Goal: Transaction & Acquisition: Book appointment/travel/reservation

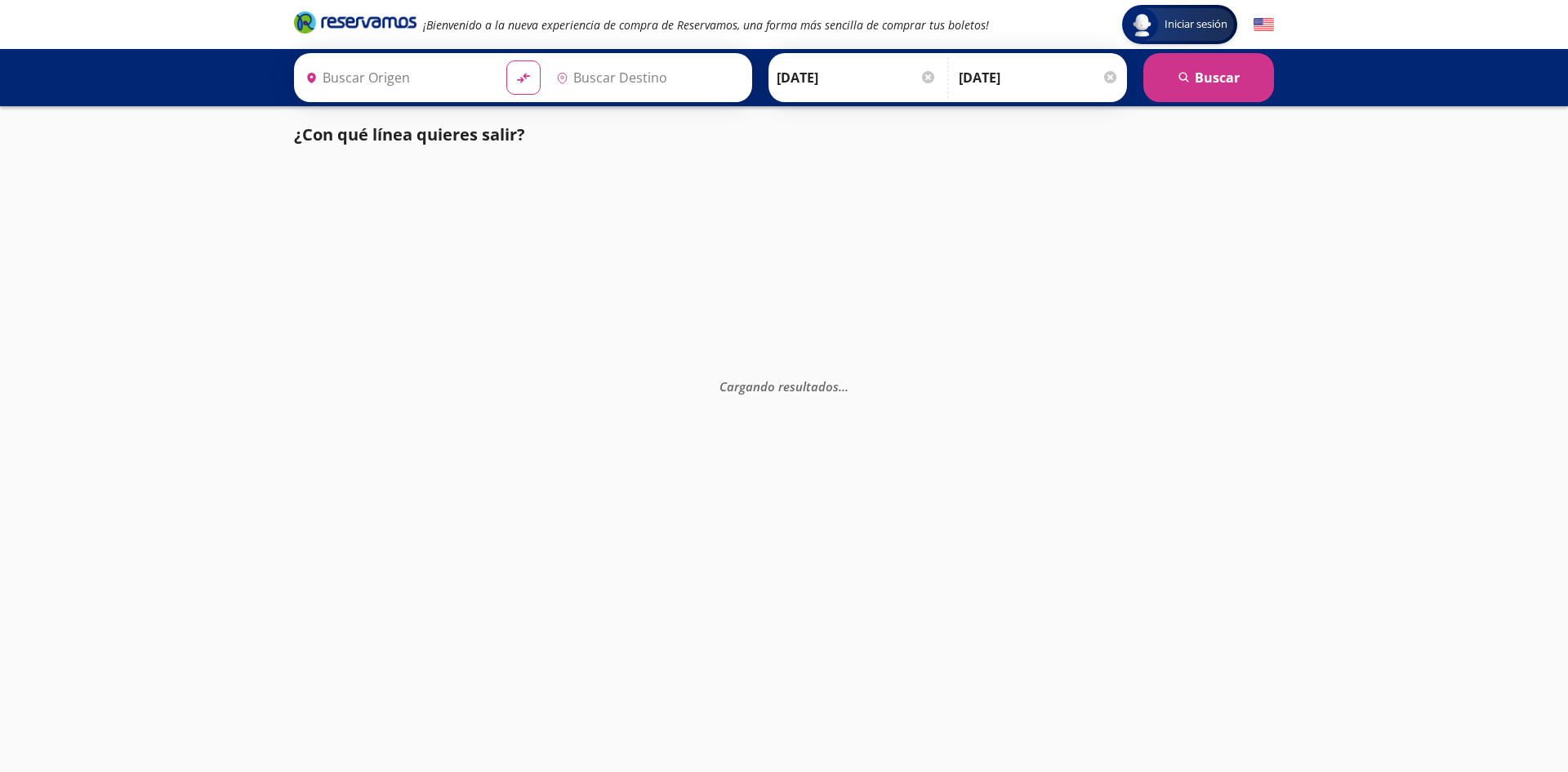
type input "[GEOGRAPHIC_DATA], [GEOGRAPHIC_DATA]"
type input "[PERSON_NAME] de Querétaro, [GEOGRAPHIC_DATA]"
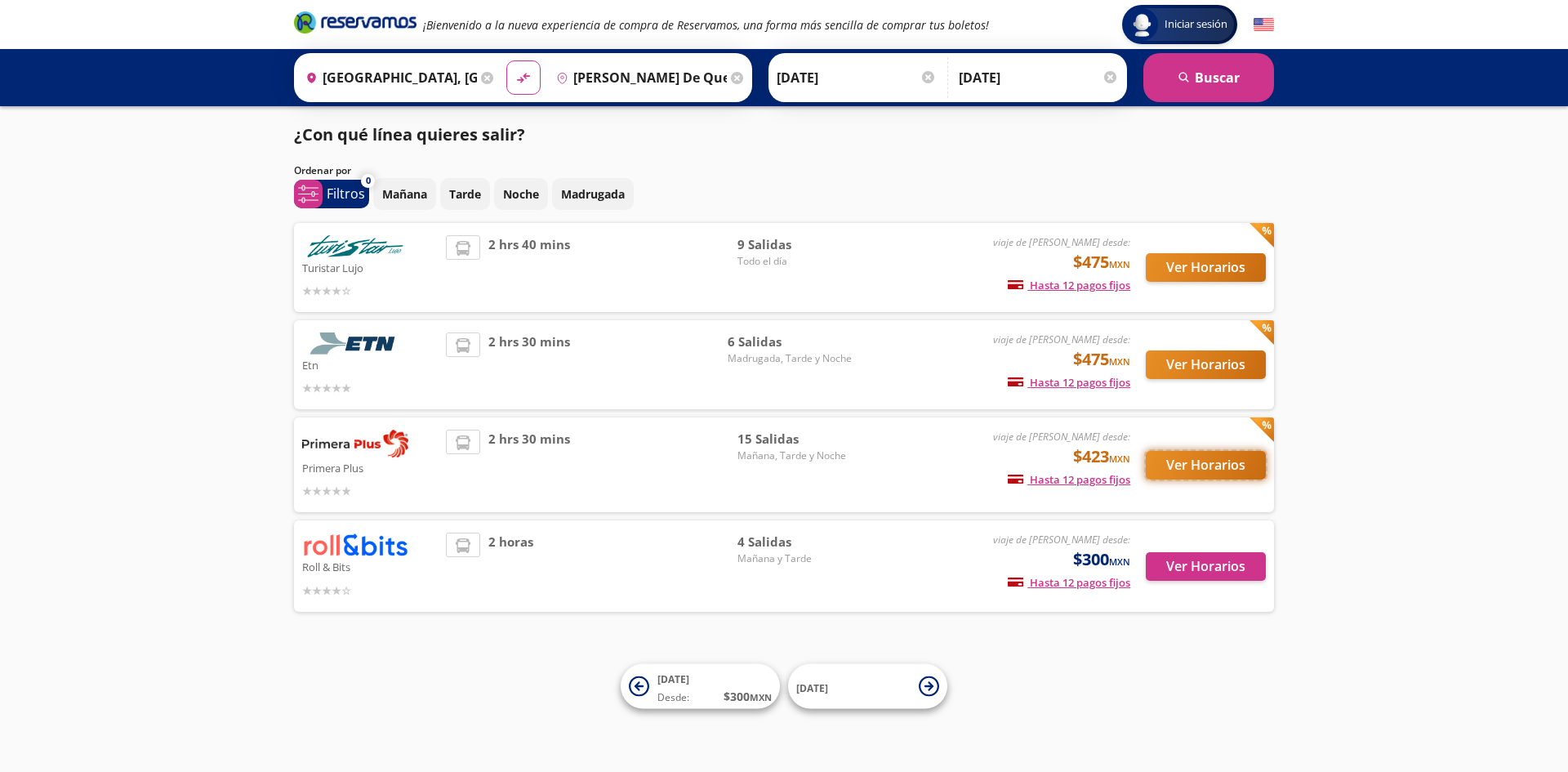
click at [1184, 467] on button "Ver Horarios" at bounding box center [1205, 465] width 120 height 29
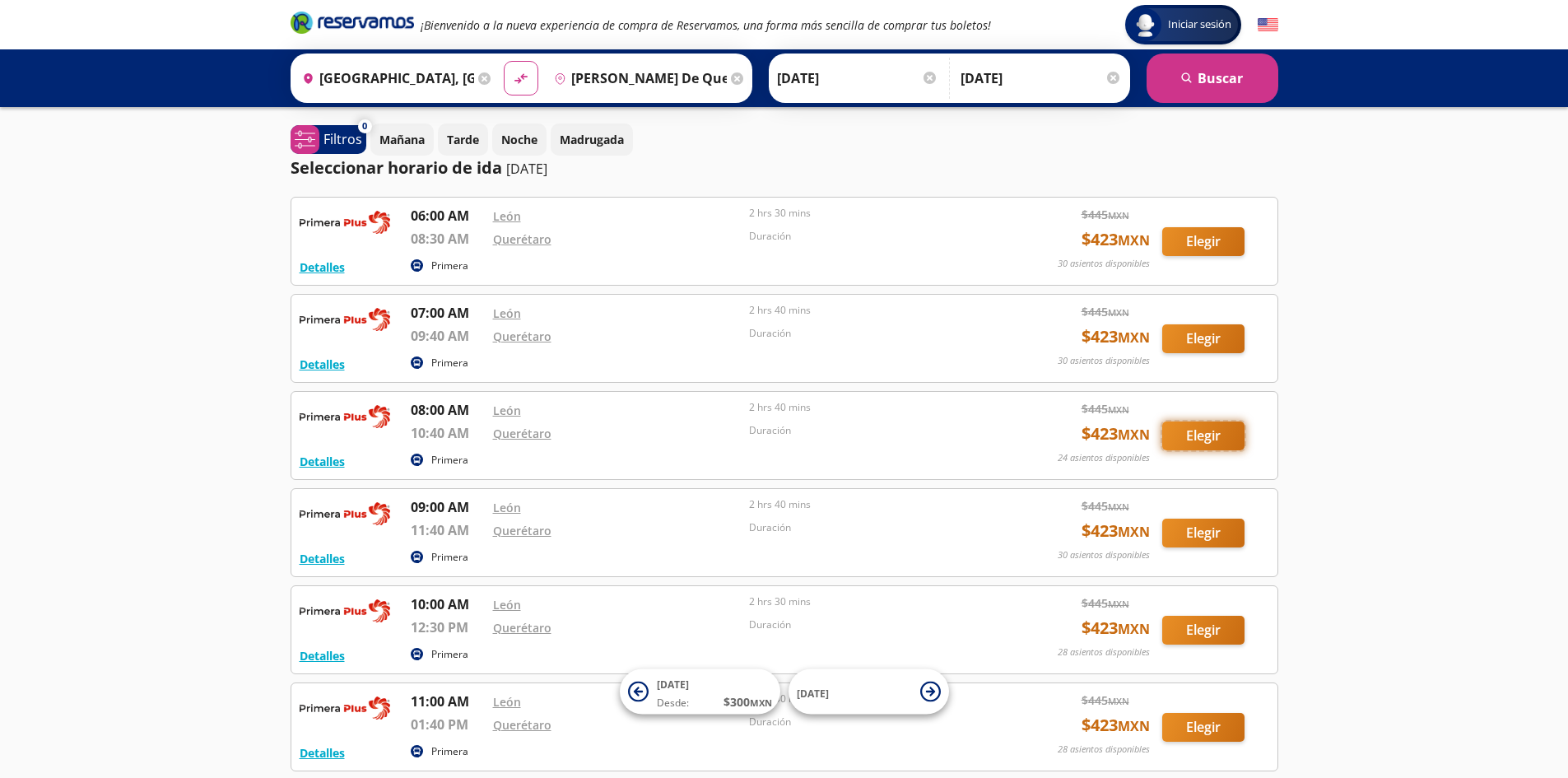
click at [1214, 430] on button "Elegir" at bounding box center [1203, 436] width 83 height 29
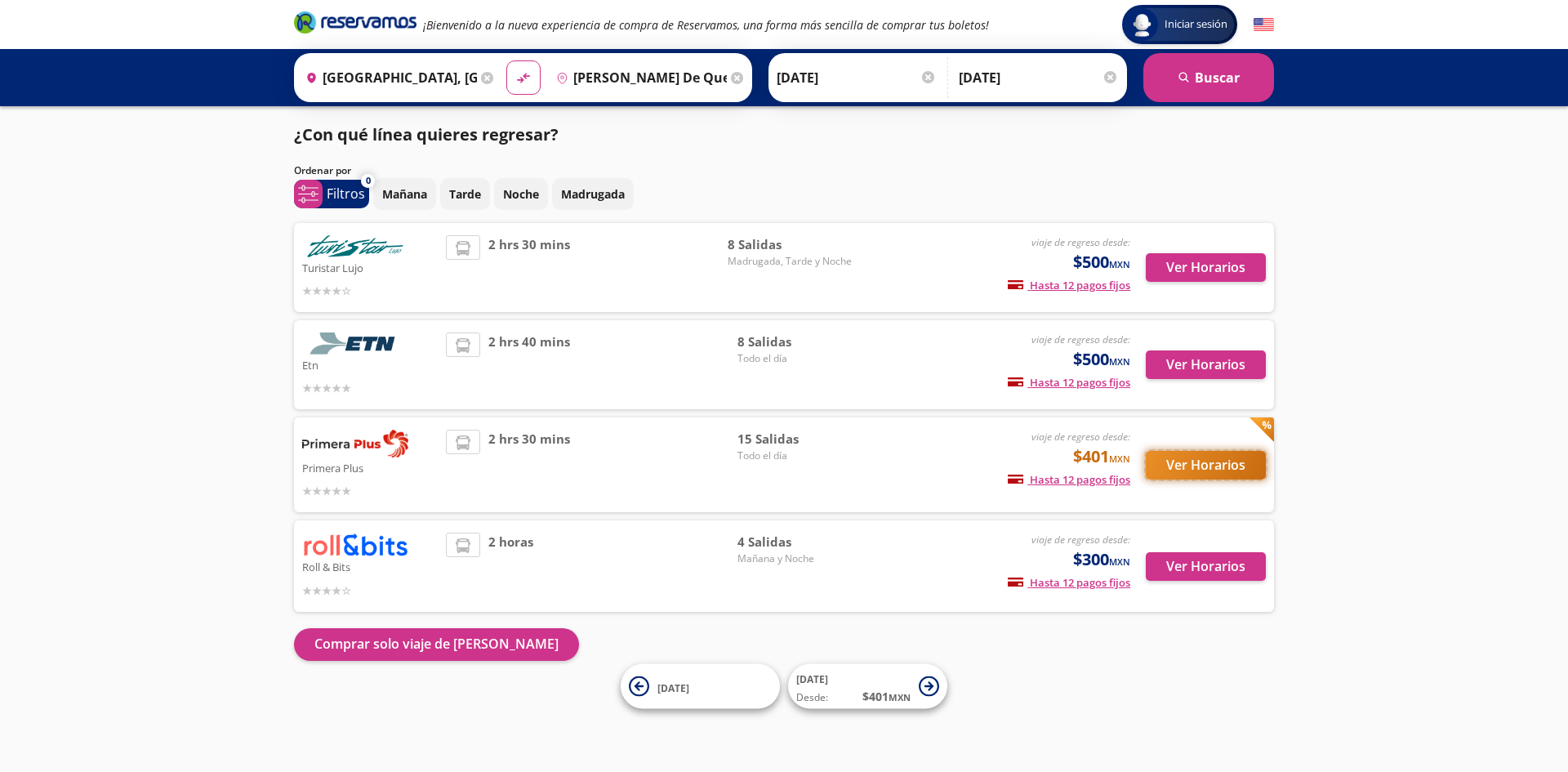
click at [1188, 467] on button "Ver Horarios" at bounding box center [1205, 465] width 120 height 29
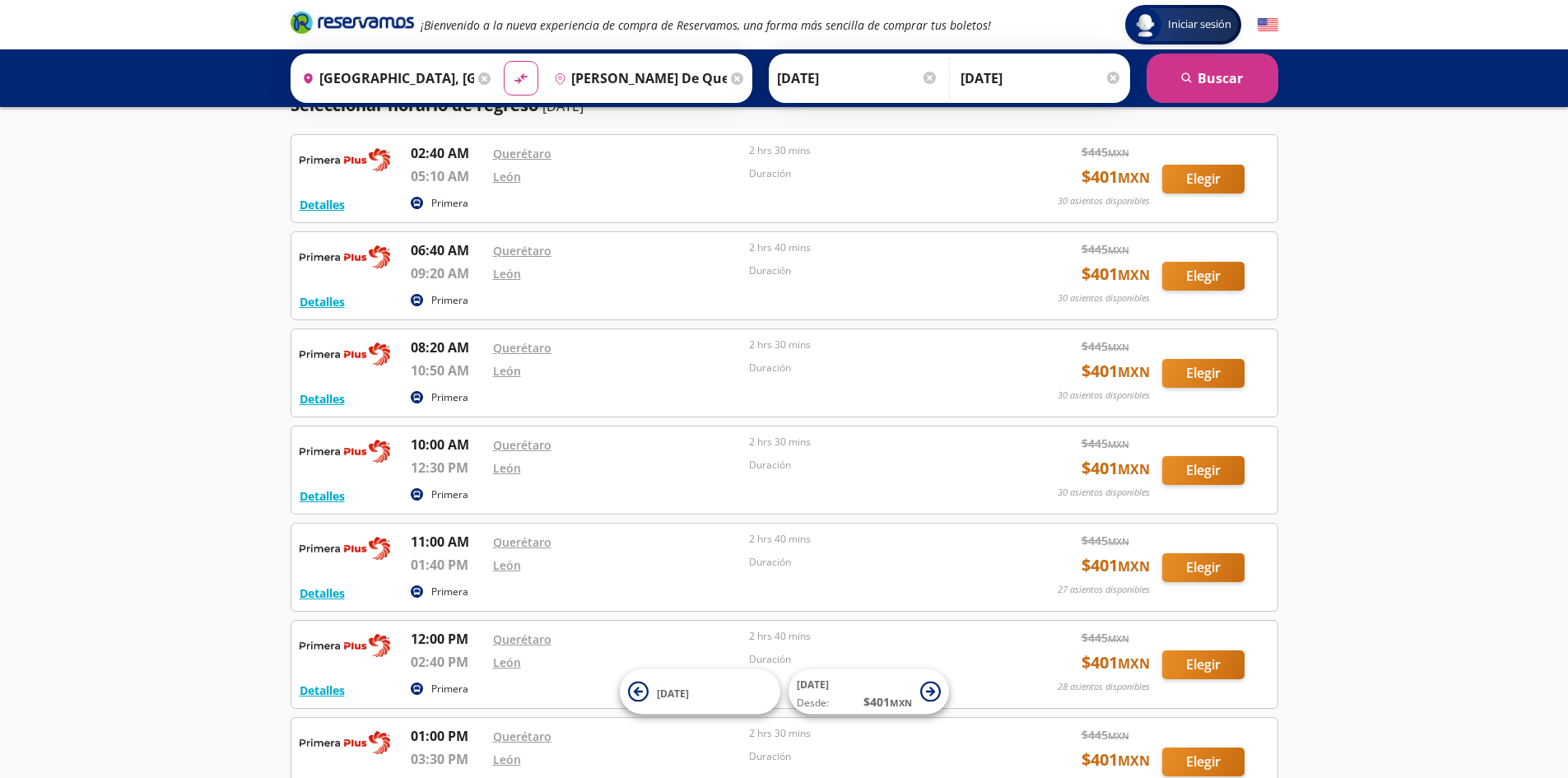
scroll to position [164, 0]
click at [632, 70] on input "[PERSON_NAME] de Querétaro, [GEOGRAPHIC_DATA]" at bounding box center [637, 78] width 180 height 41
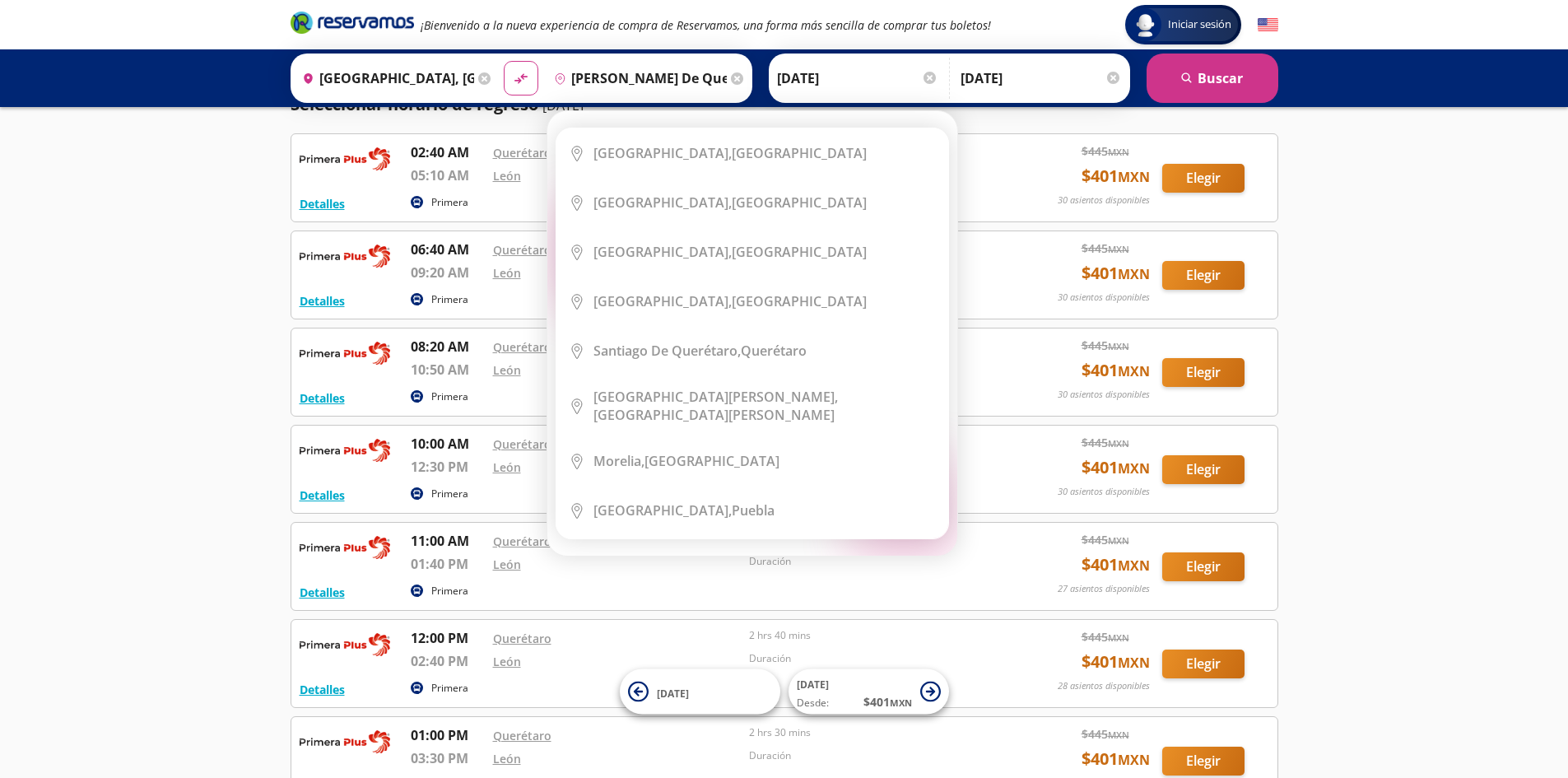
click at [734, 78] on icon at bounding box center [737, 78] width 12 height 12
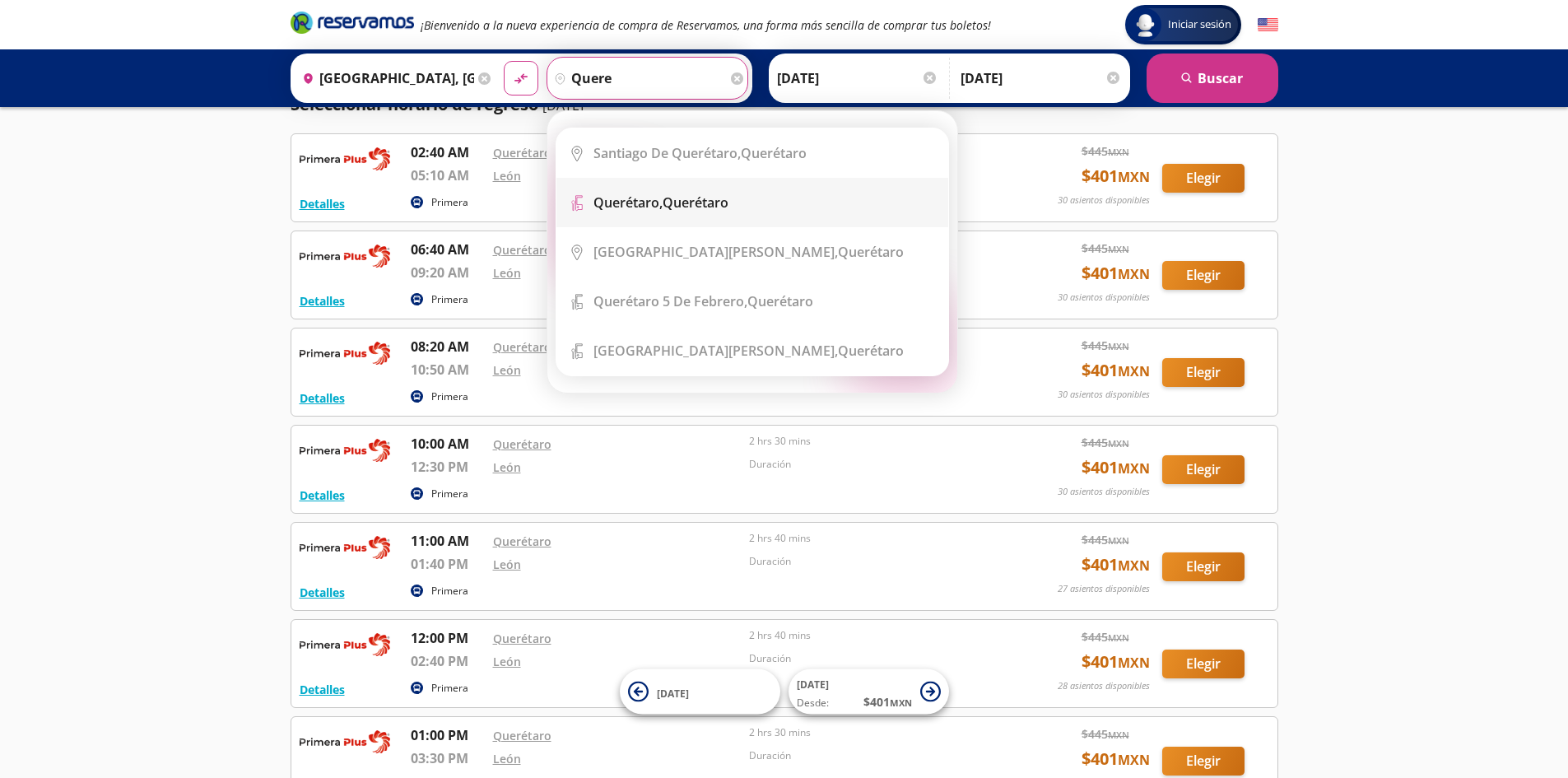
click at [728, 199] on div "Querétaro, Querétaro" at bounding box center [661, 202] width 135 height 18
type input "Querétaro, Querétaro"
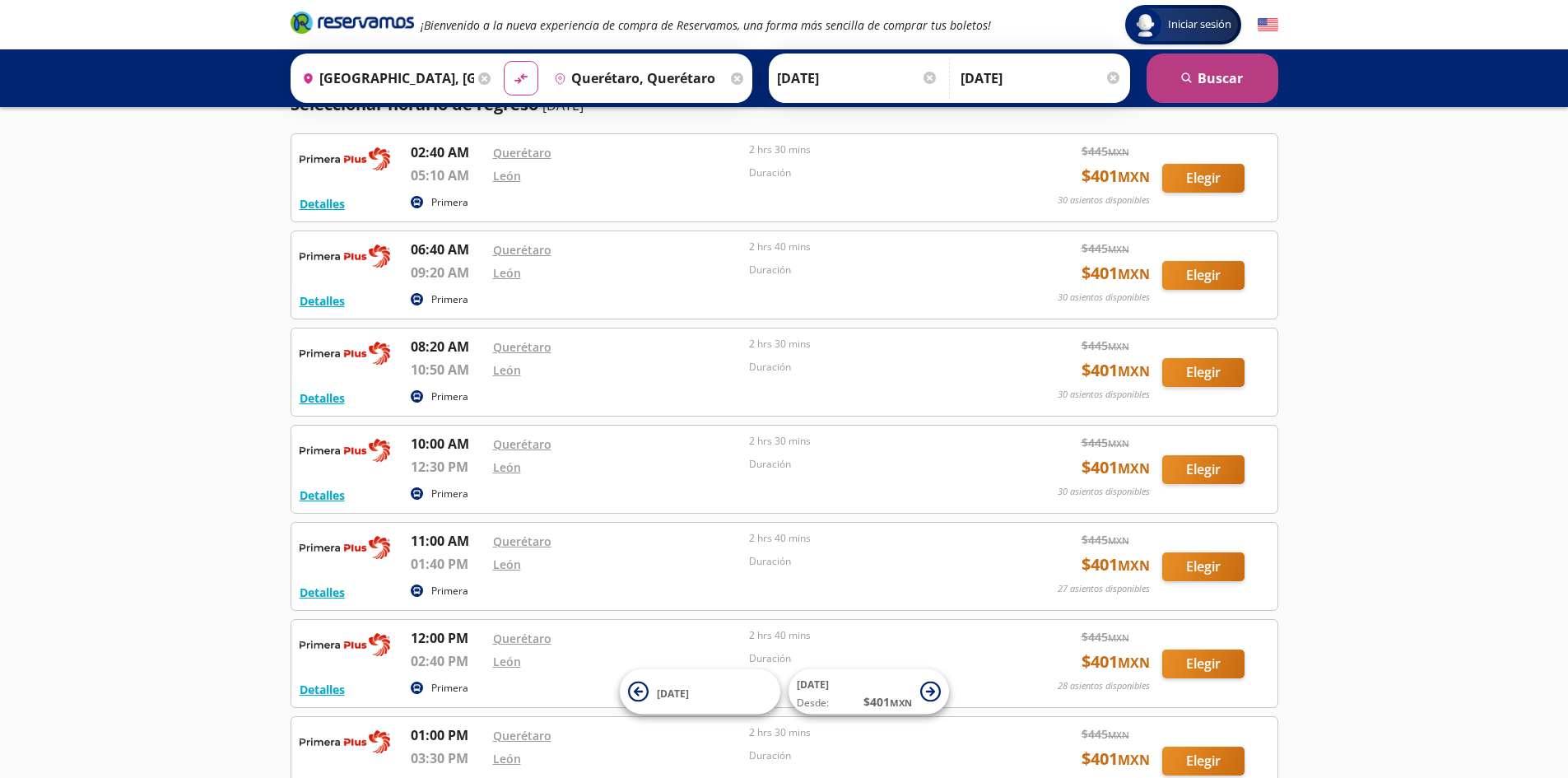
click at [1228, 89] on button "search [GEOGRAPHIC_DATA]" at bounding box center [1212, 77] width 132 height 49
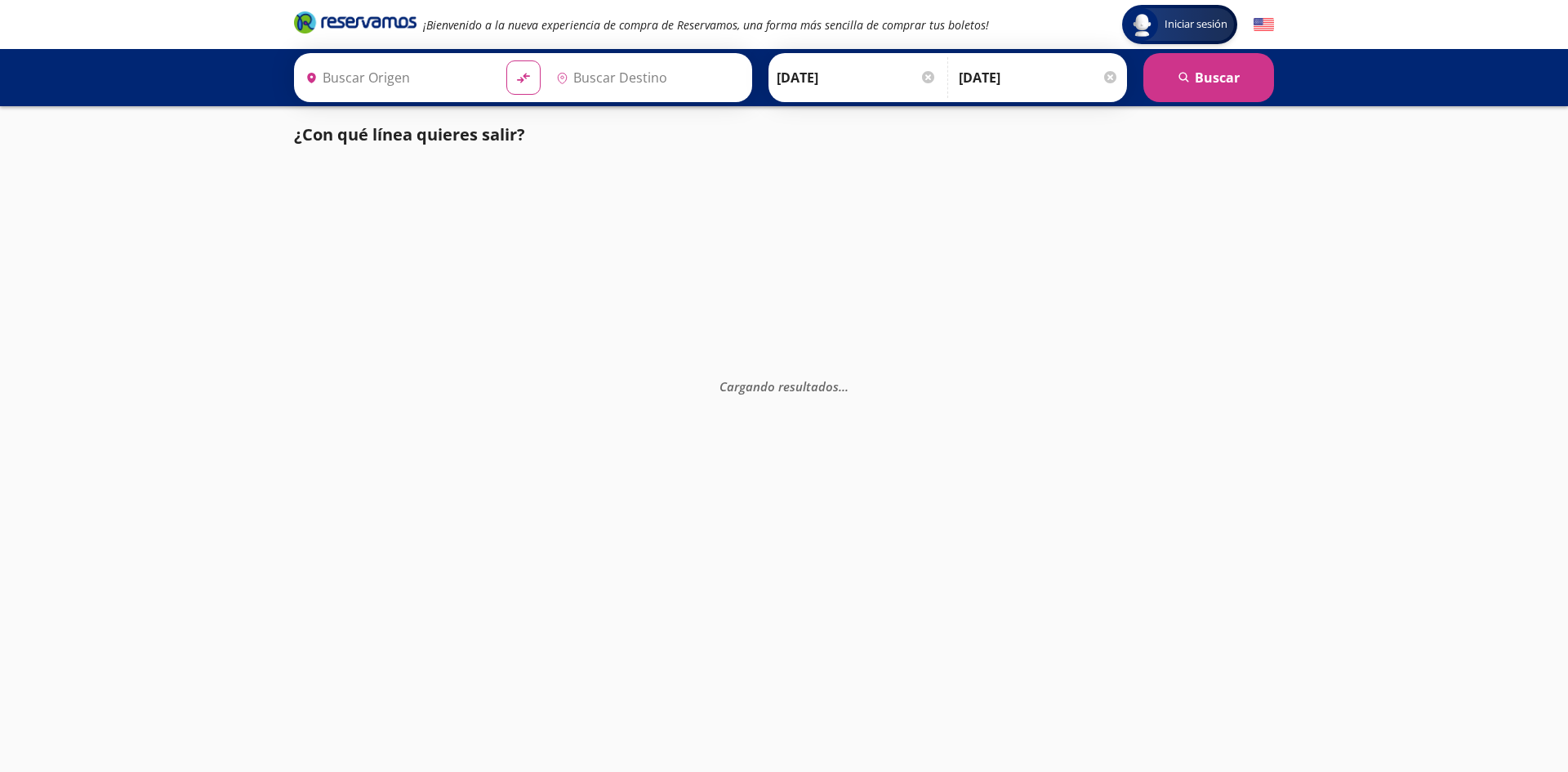
type input "[GEOGRAPHIC_DATA], [GEOGRAPHIC_DATA]"
type input "Querétaro, Querétaro"
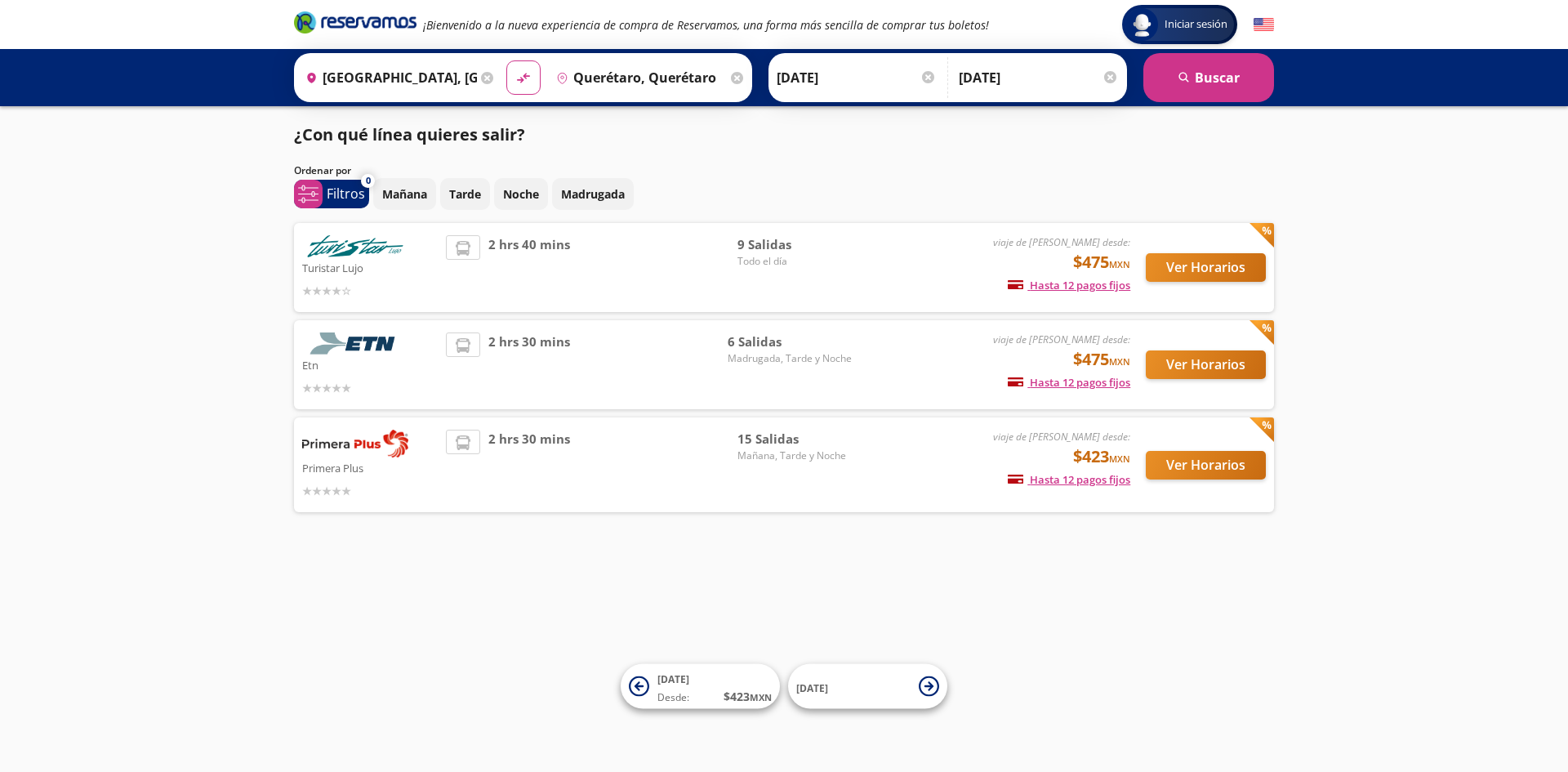
click at [735, 84] on icon at bounding box center [737, 78] width 12 height 12
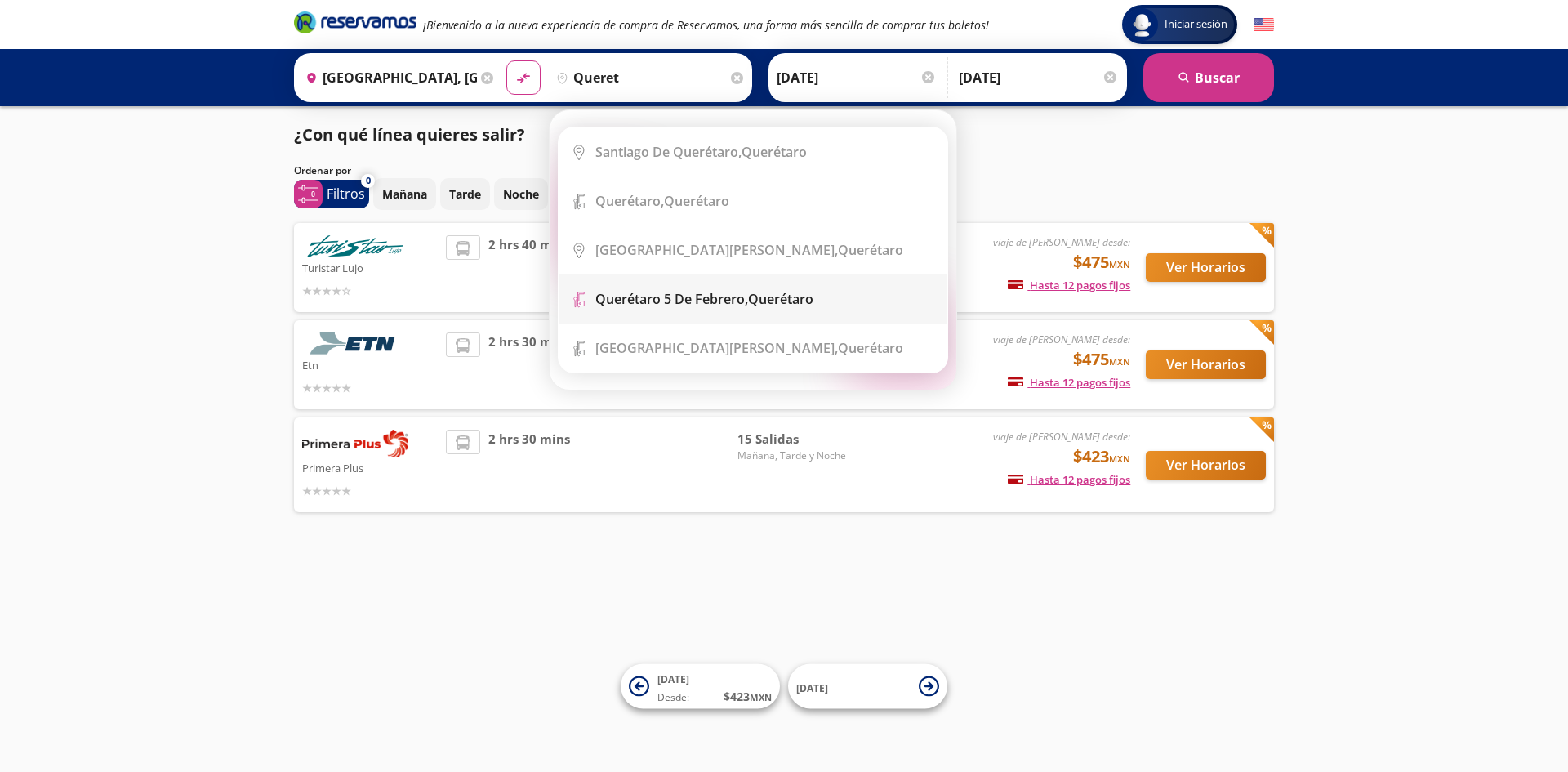
click at [719, 297] on b "Querétaro 5 de Febrero," at bounding box center [671, 299] width 153 height 18
type input "Querétaro 5 de Febrero, [GEOGRAPHIC_DATA]"
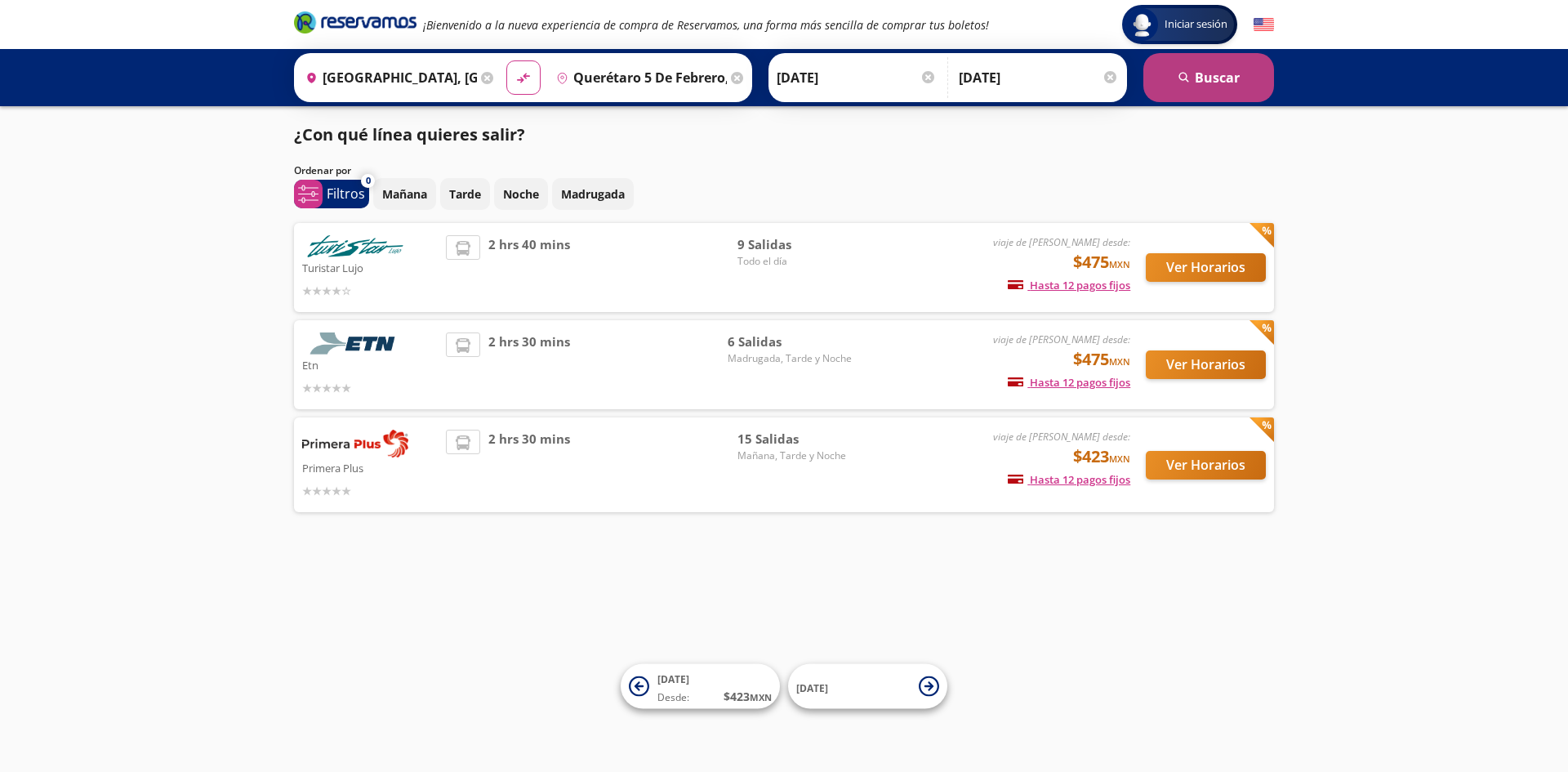
click at [1214, 62] on button "search [GEOGRAPHIC_DATA]" at bounding box center [1208, 77] width 131 height 49
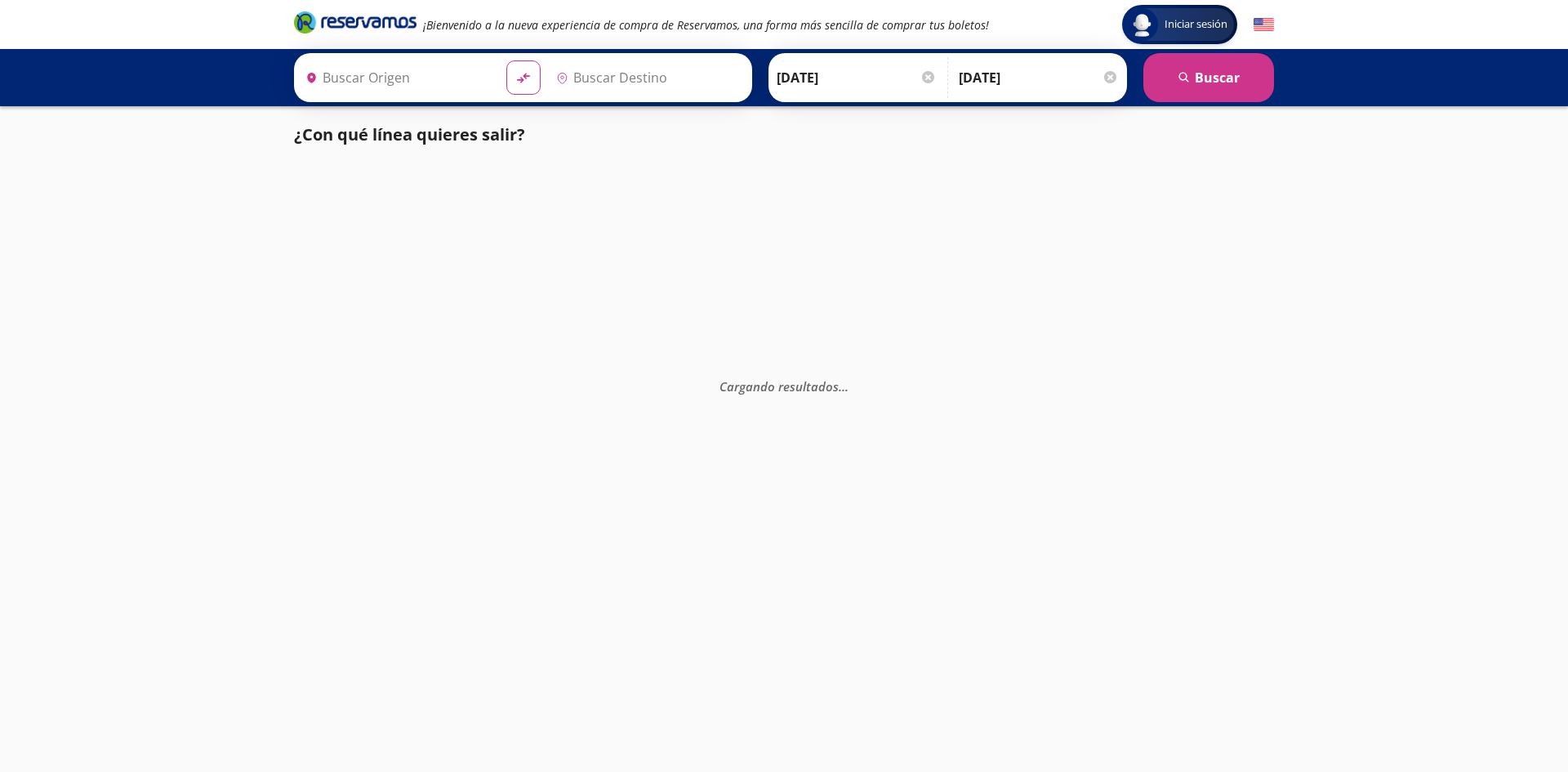
type input "Querétaro 5 de Febrero, [GEOGRAPHIC_DATA]"
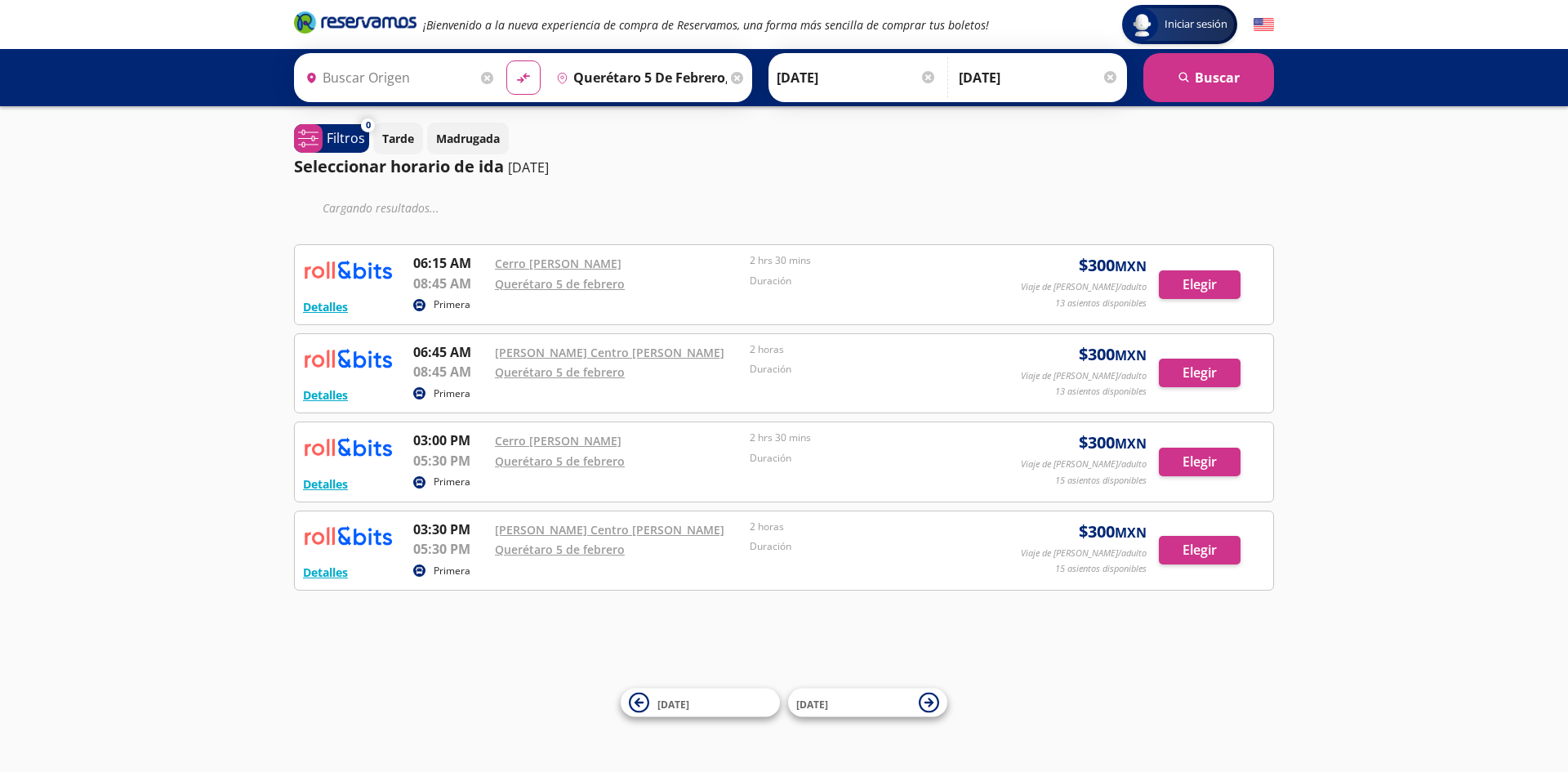
type input "[GEOGRAPHIC_DATA], [GEOGRAPHIC_DATA]"
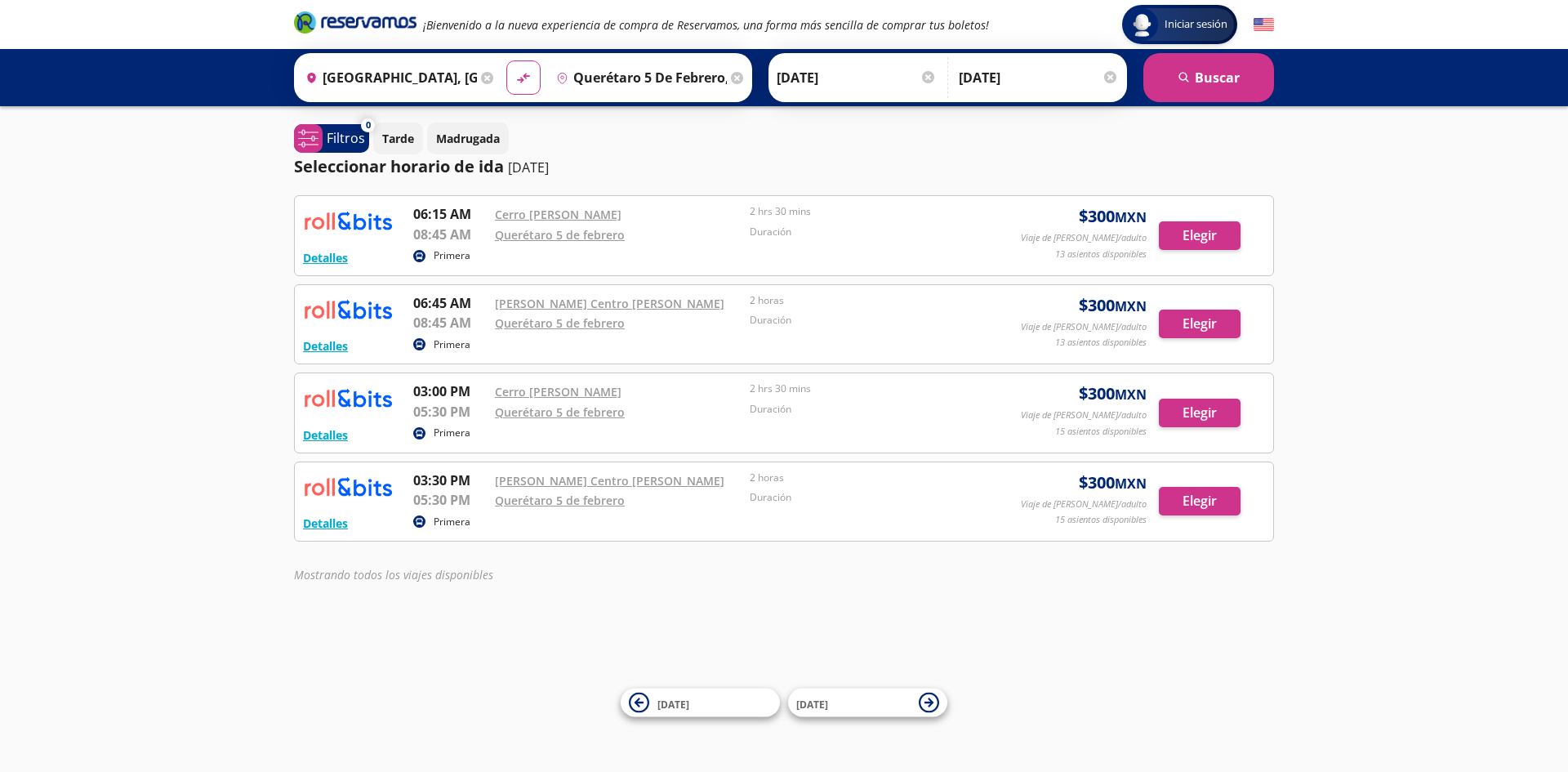
click at [736, 78] on icon at bounding box center [737, 78] width 12 height 12
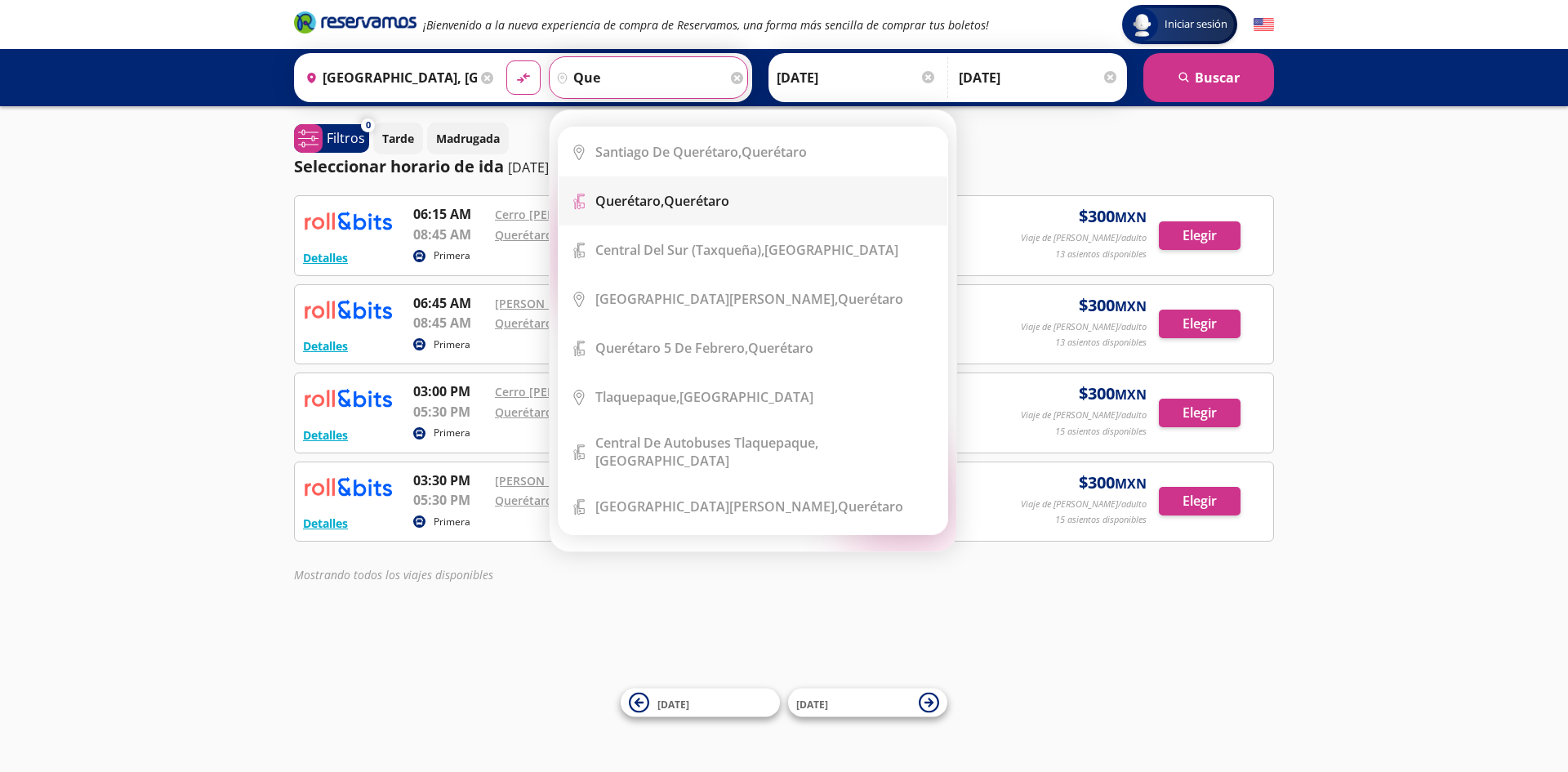
click at [740, 203] on div "Querétaro, Querétaro" at bounding box center [765, 200] width 340 height 18
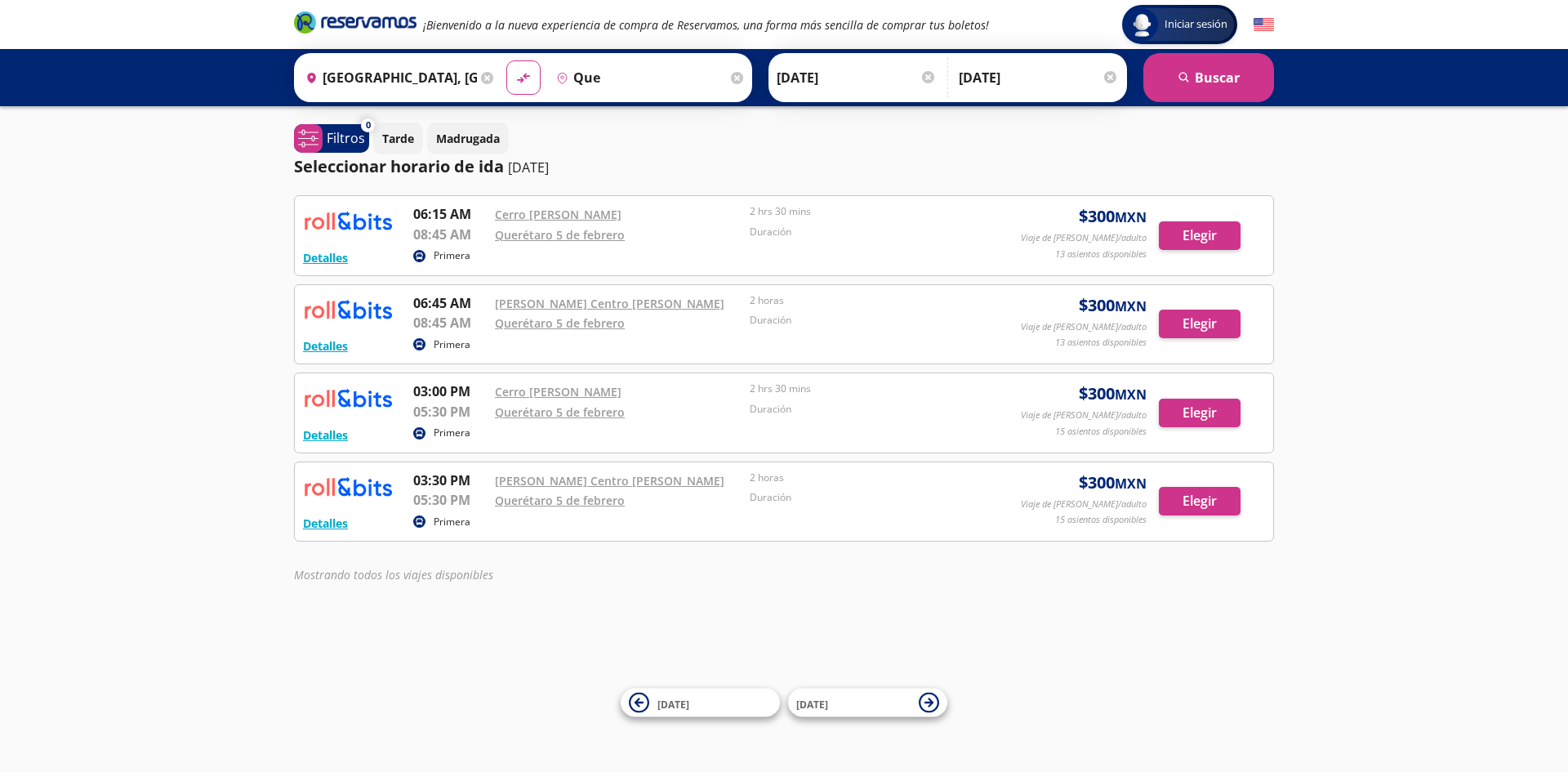
type input "Querétaro, Querétaro"
click at [1246, 78] on button "search [GEOGRAPHIC_DATA]" at bounding box center [1208, 77] width 131 height 49
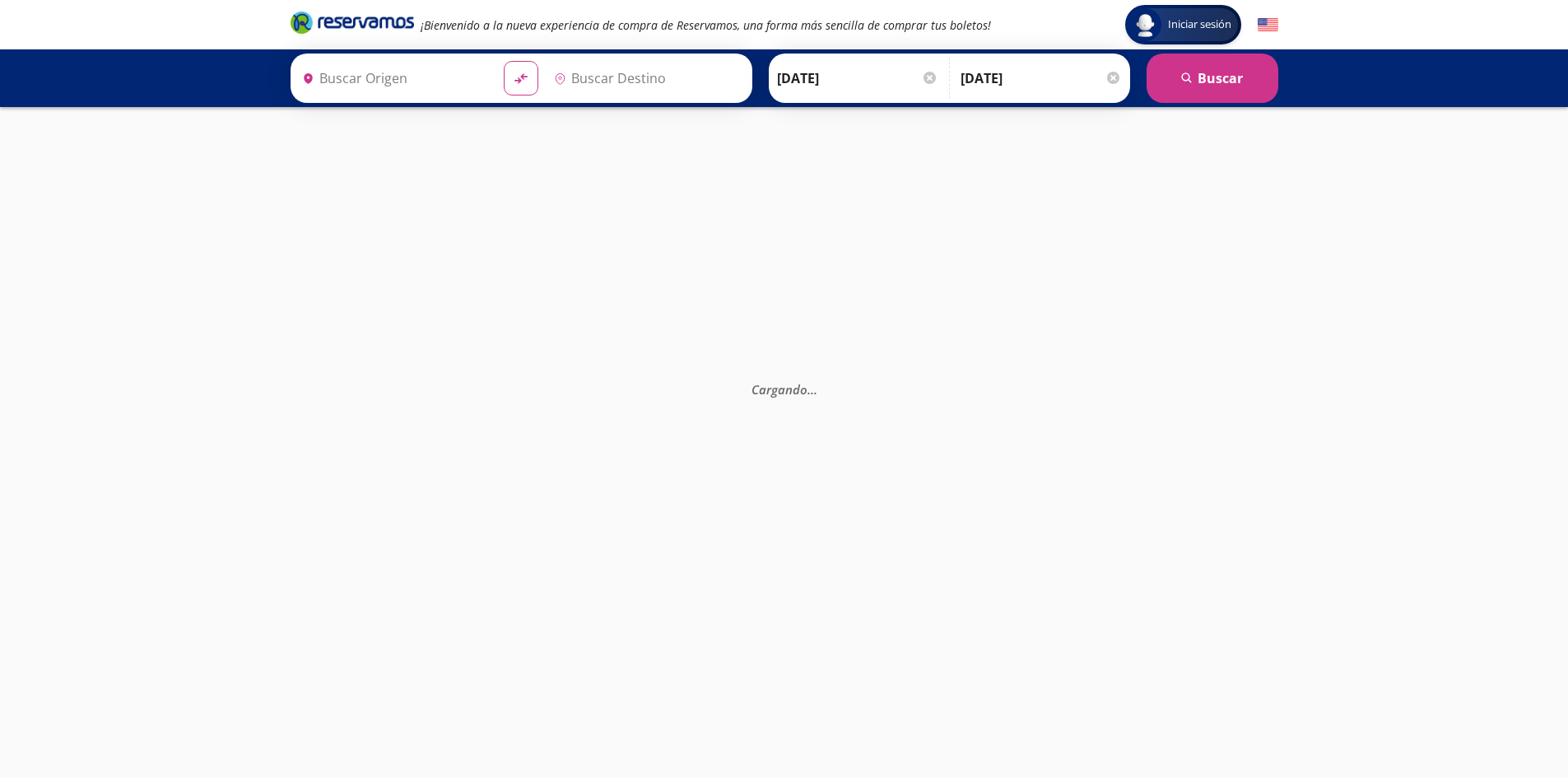
type input "[GEOGRAPHIC_DATA], [GEOGRAPHIC_DATA]"
type input "Querétaro, Querétaro"
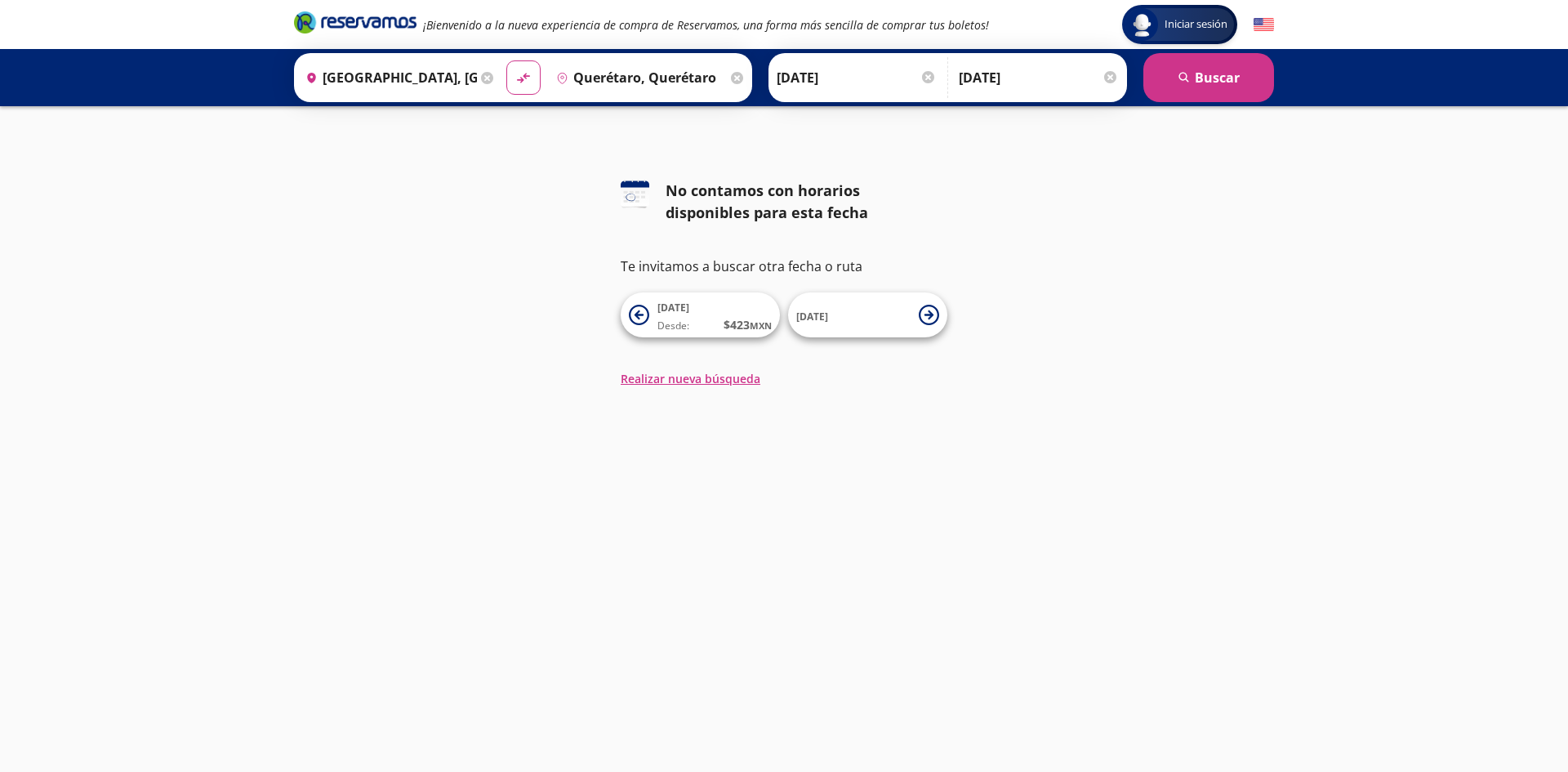
click at [735, 81] on icon at bounding box center [737, 78] width 12 height 12
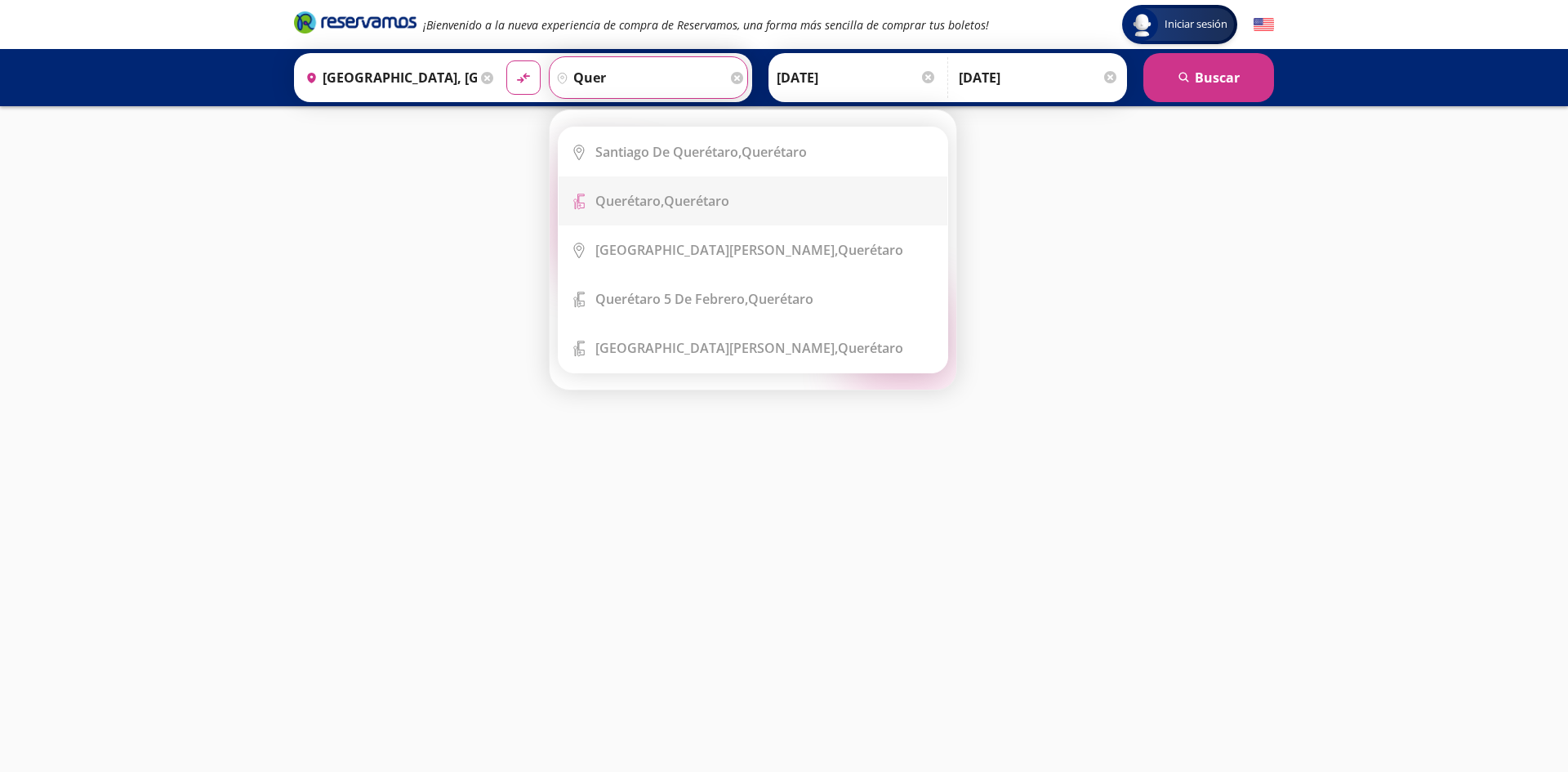
click at [723, 158] on b "Santiago de Querétaro," at bounding box center [668, 152] width 146 height 18
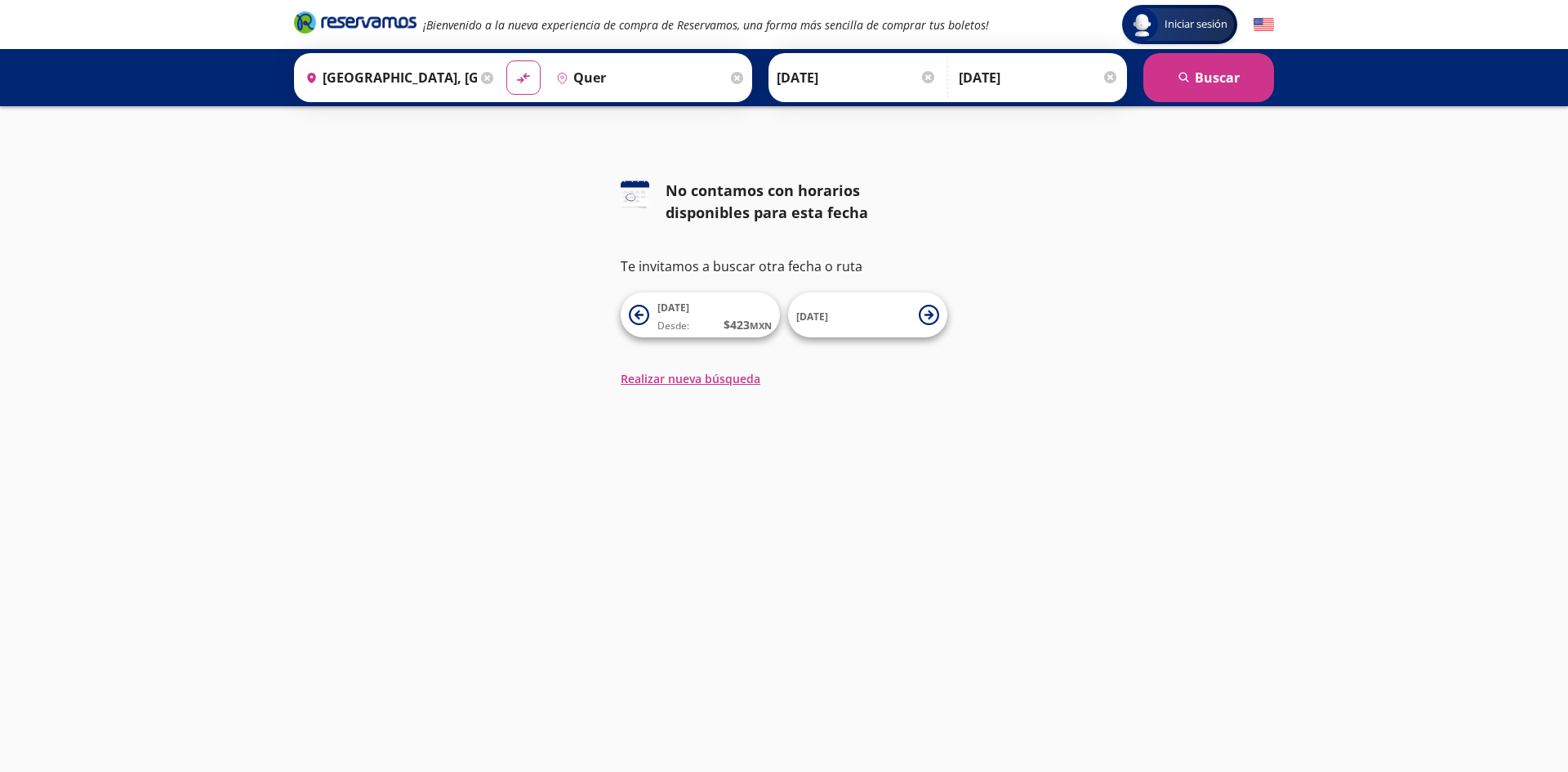
type input "[PERSON_NAME] de Querétaro, [GEOGRAPHIC_DATA]"
click at [1180, 79] on icon "search" at bounding box center [1184, 78] width 12 height 12
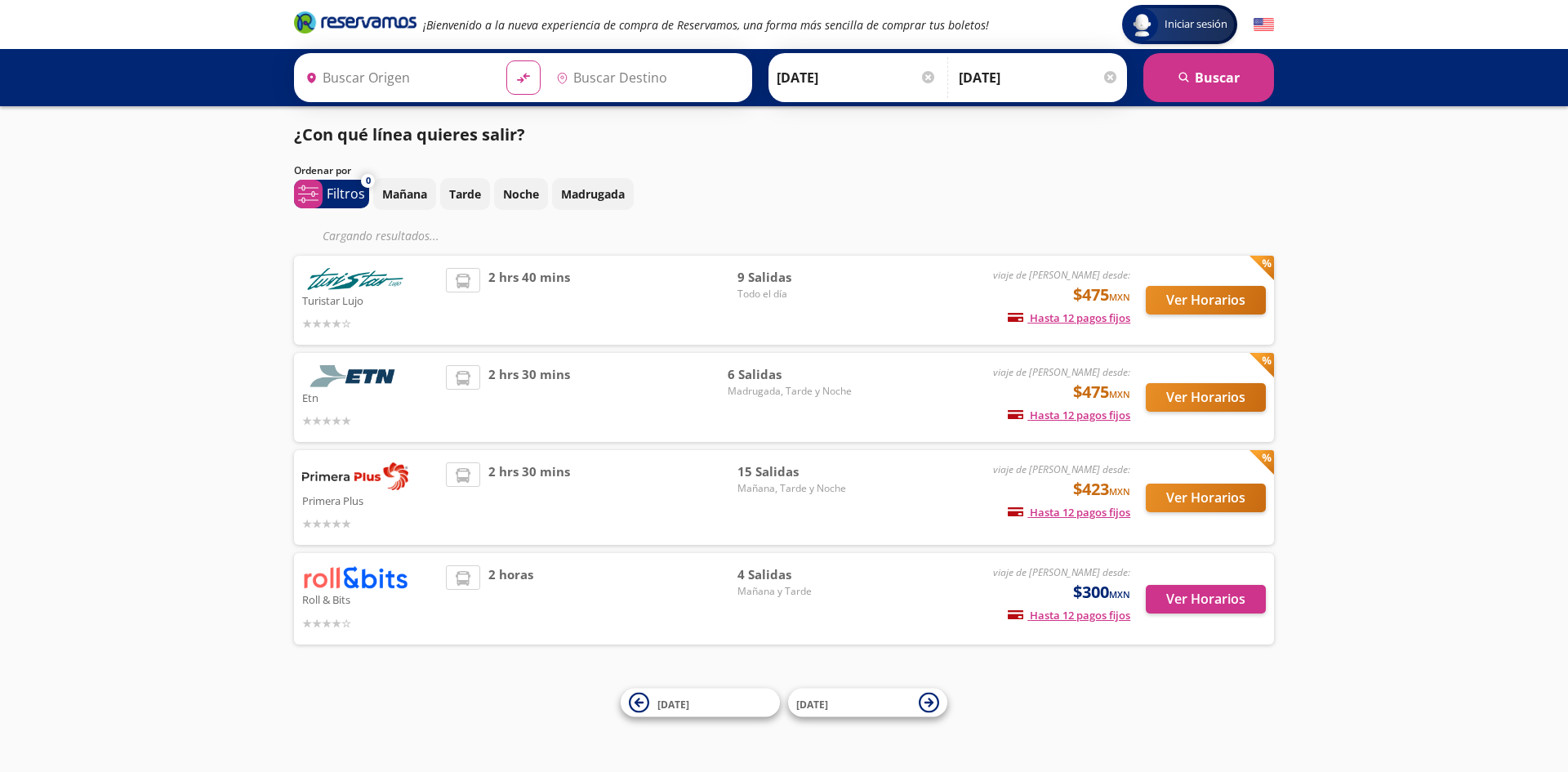
type input "[GEOGRAPHIC_DATA], [GEOGRAPHIC_DATA]"
type input "[PERSON_NAME] de Querétaro, [GEOGRAPHIC_DATA]"
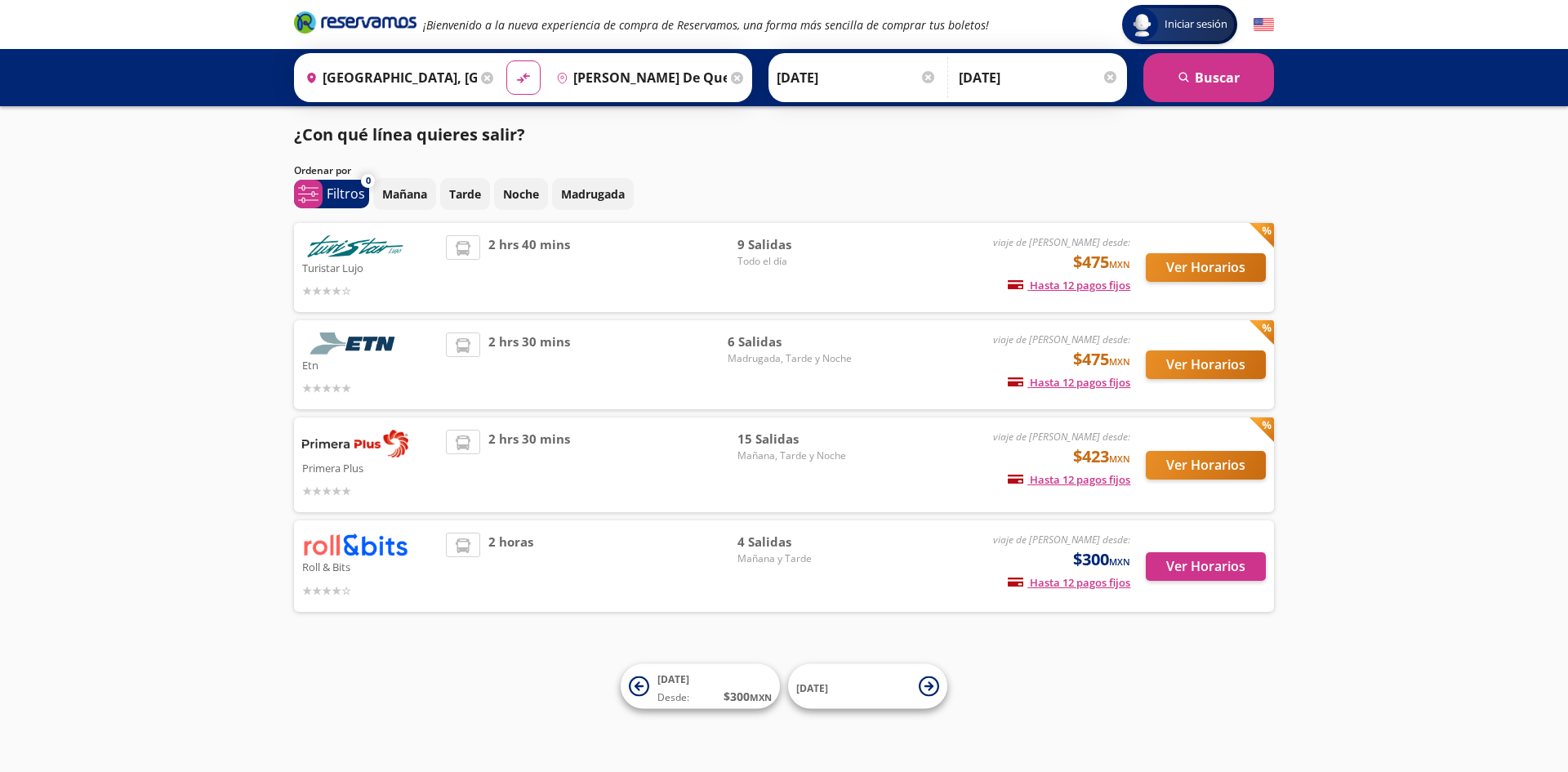
click at [731, 75] on icon at bounding box center [737, 78] width 12 height 12
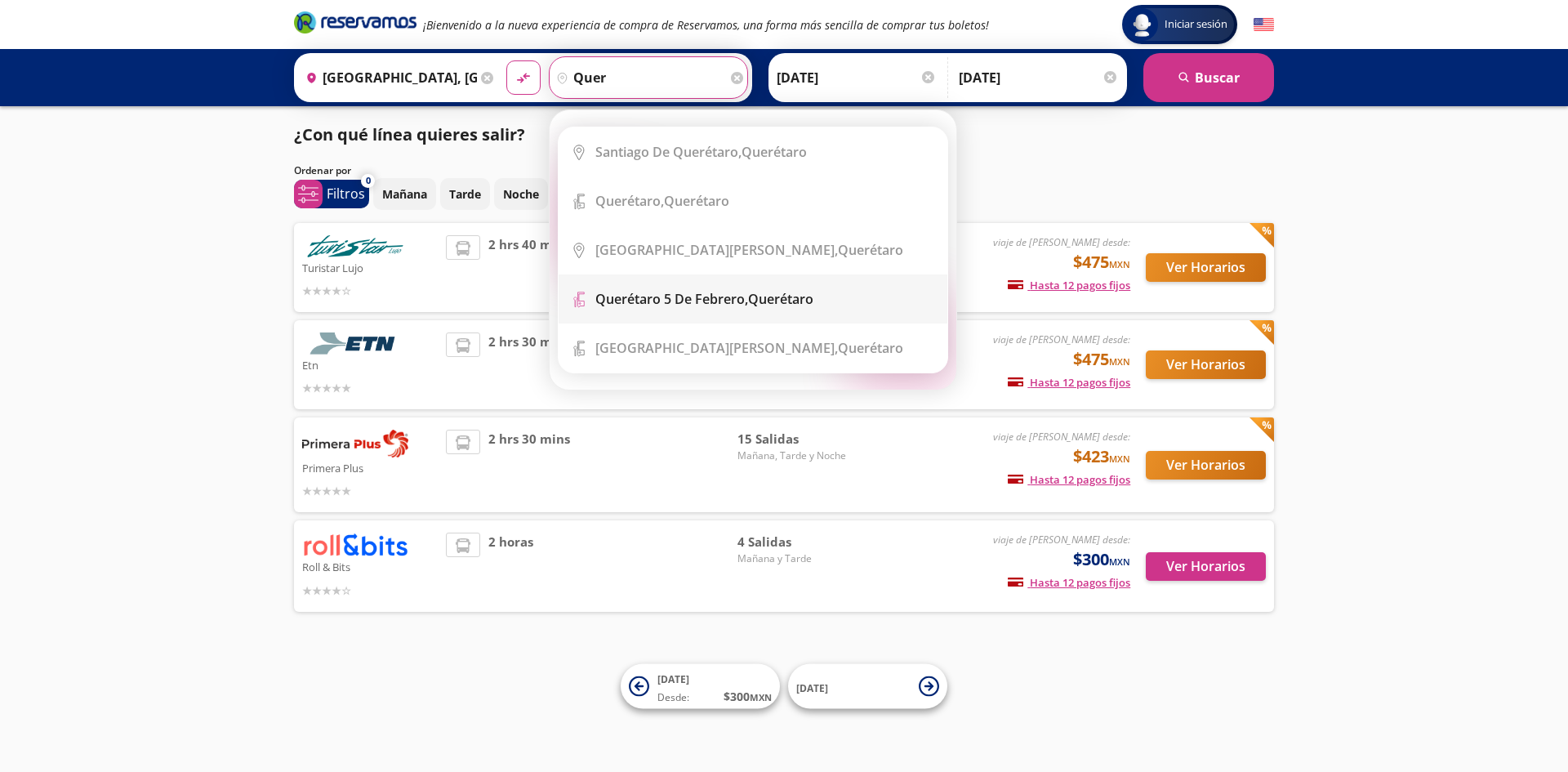
click at [721, 313] on li "Terminal Icon" at bounding box center [753, 299] width 389 height 49
type input "Querétaro 5 de Febrero, [GEOGRAPHIC_DATA]"
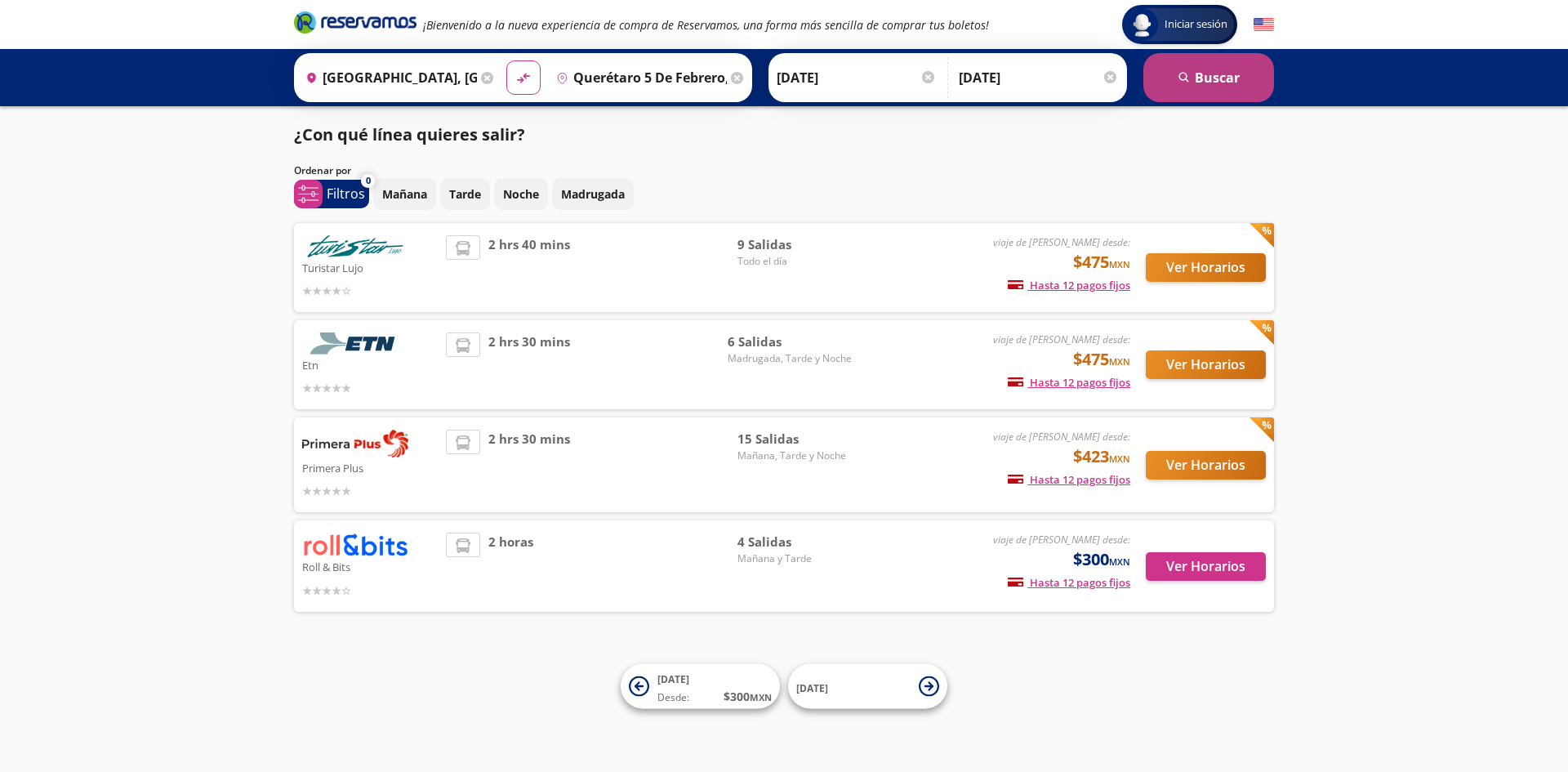
click at [1190, 85] on button "search [GEOGRAPHIC_DATA]" at bounding box center [1208, 77] width 131 height 49
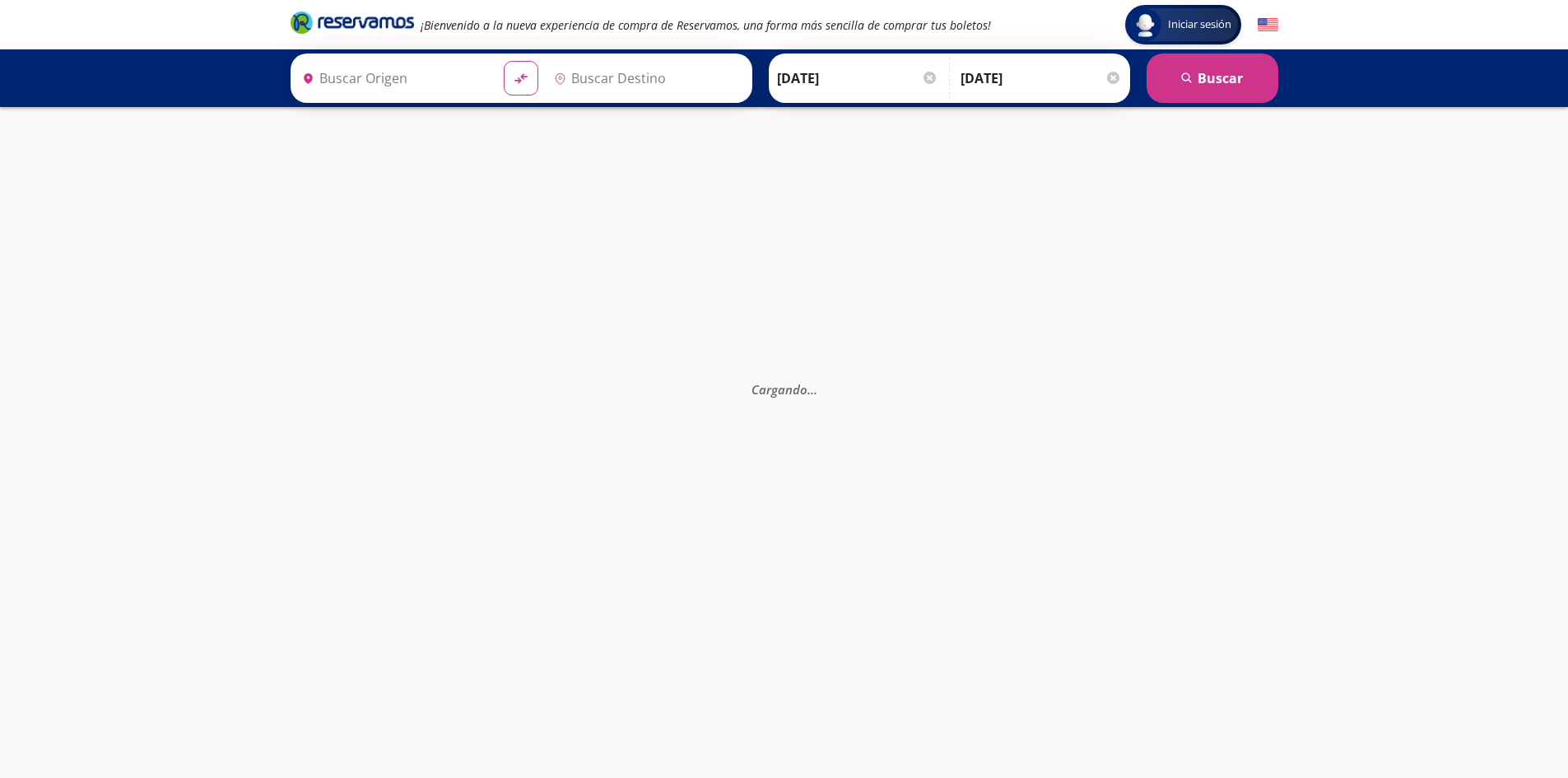
type input "Querétaro 5 de Febrero, [GEOGRAPHIC_DATA]"
type input "[GEOGRAPHIC_DATA], [GEOGRAPHIC_DATA]"
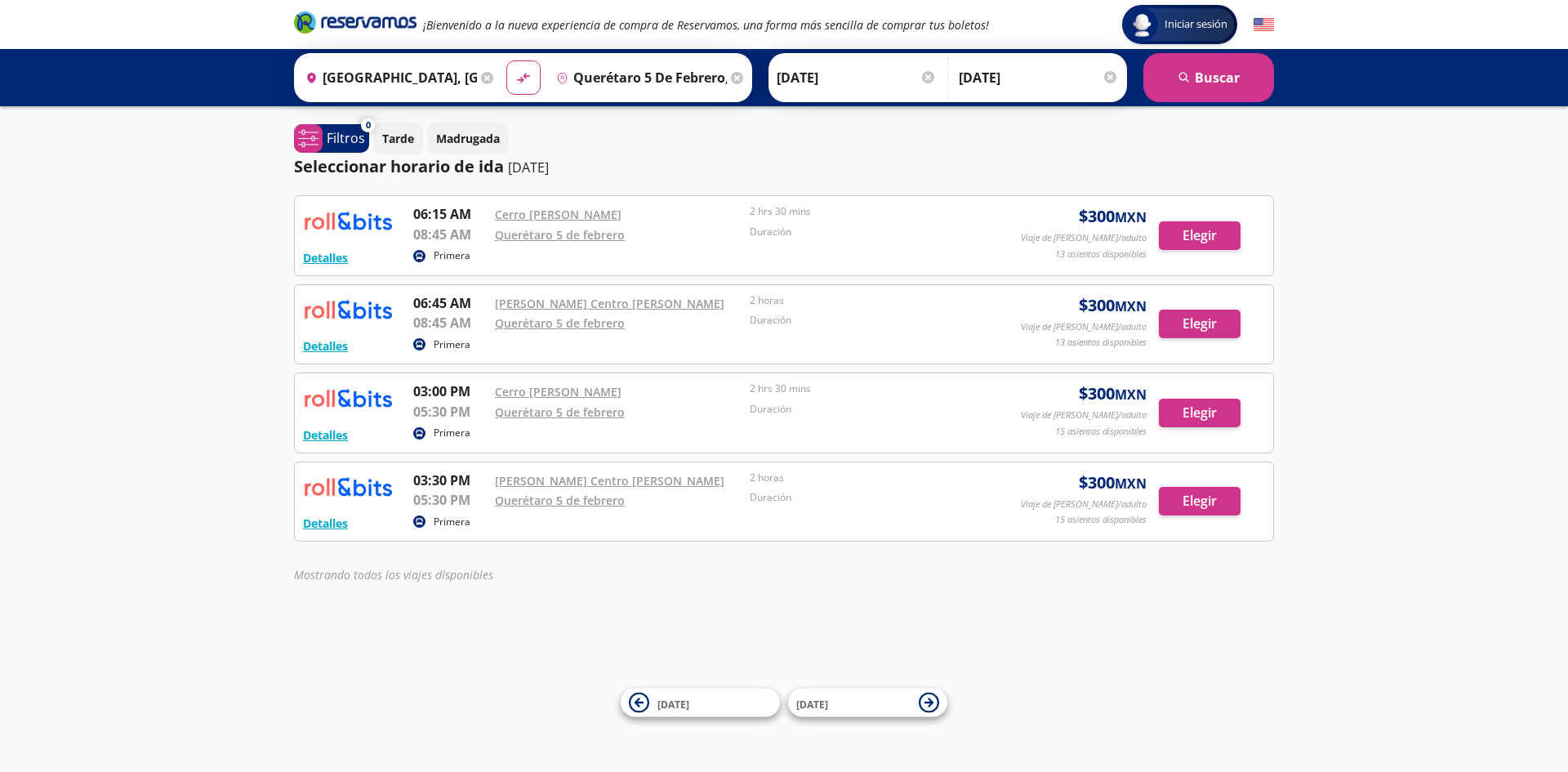
click at [735, 84] on icon at bounding box center [737, 78] width 12 height 12
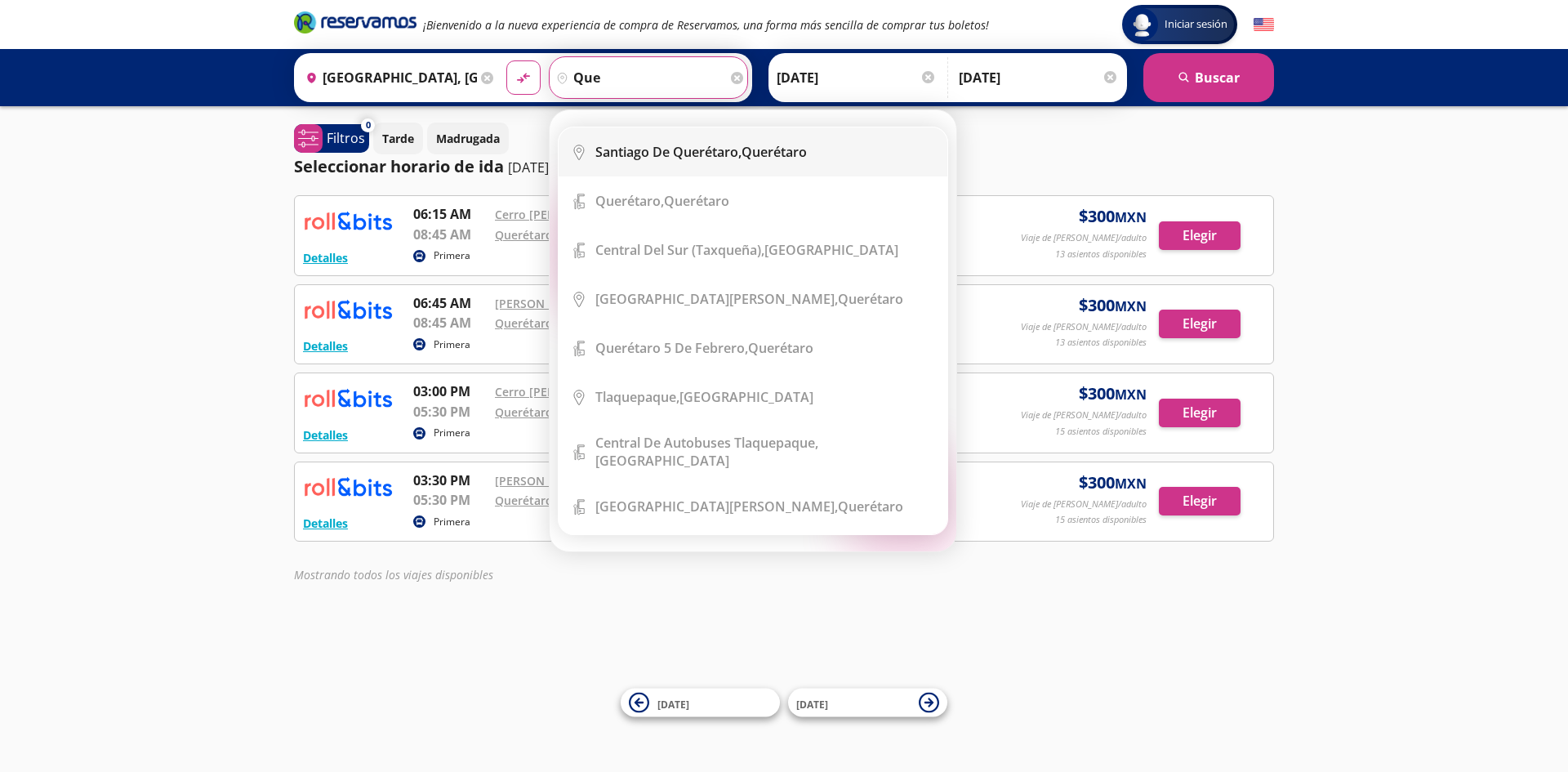
click at [674, 138] on li "City Icon [PERSON_NAME][GEOGRAPHIC_DATA], [GEOGRAPHIC_DATA]" at bounding box center [753, 151] width 389 height 49
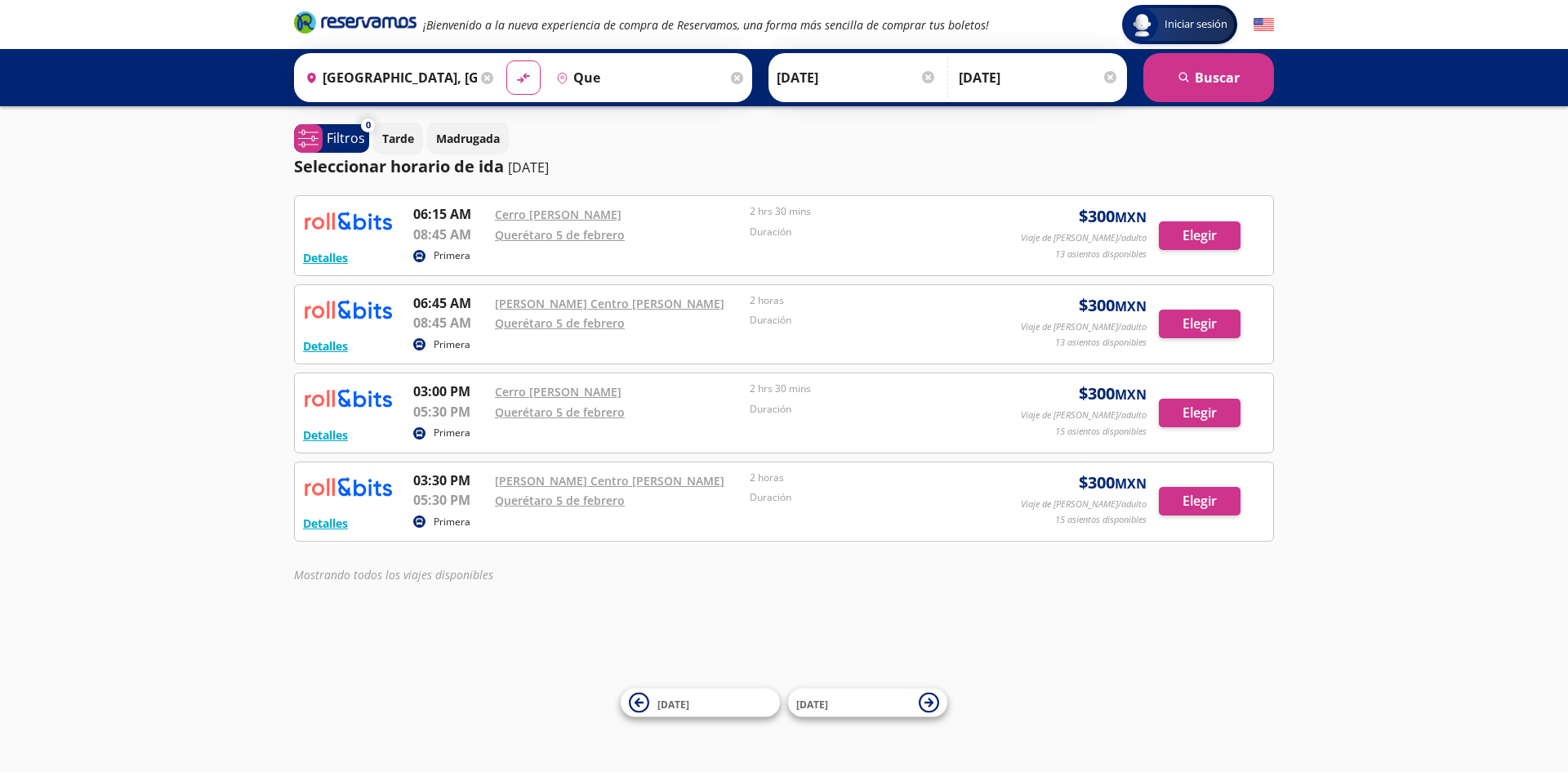
type input "[PERSON_NAME] de Querétaro, [GEOGRAPHIC_DATA]"
click at [1251, 75] on button "search [GEOGRAPHIC_DATA]" at bounding box center [1208, 77] width 131 height 49
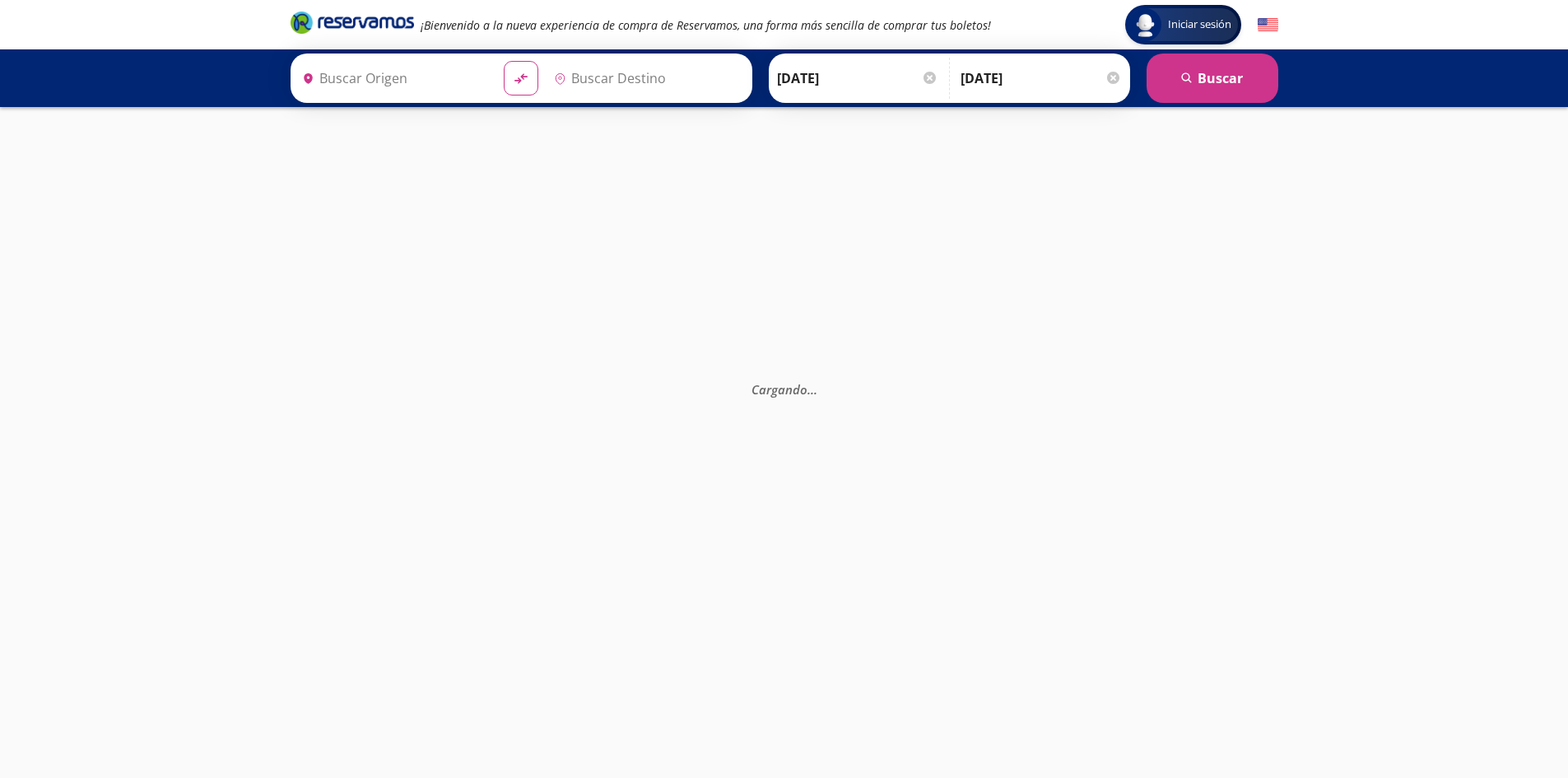
type input "[PERSON_NAME] de Querétaro, [GEOGRAPHIC_DATA]"
type input "[GEOGRAPHIC_DATA], [GEOGRAPHIC_DATA]"
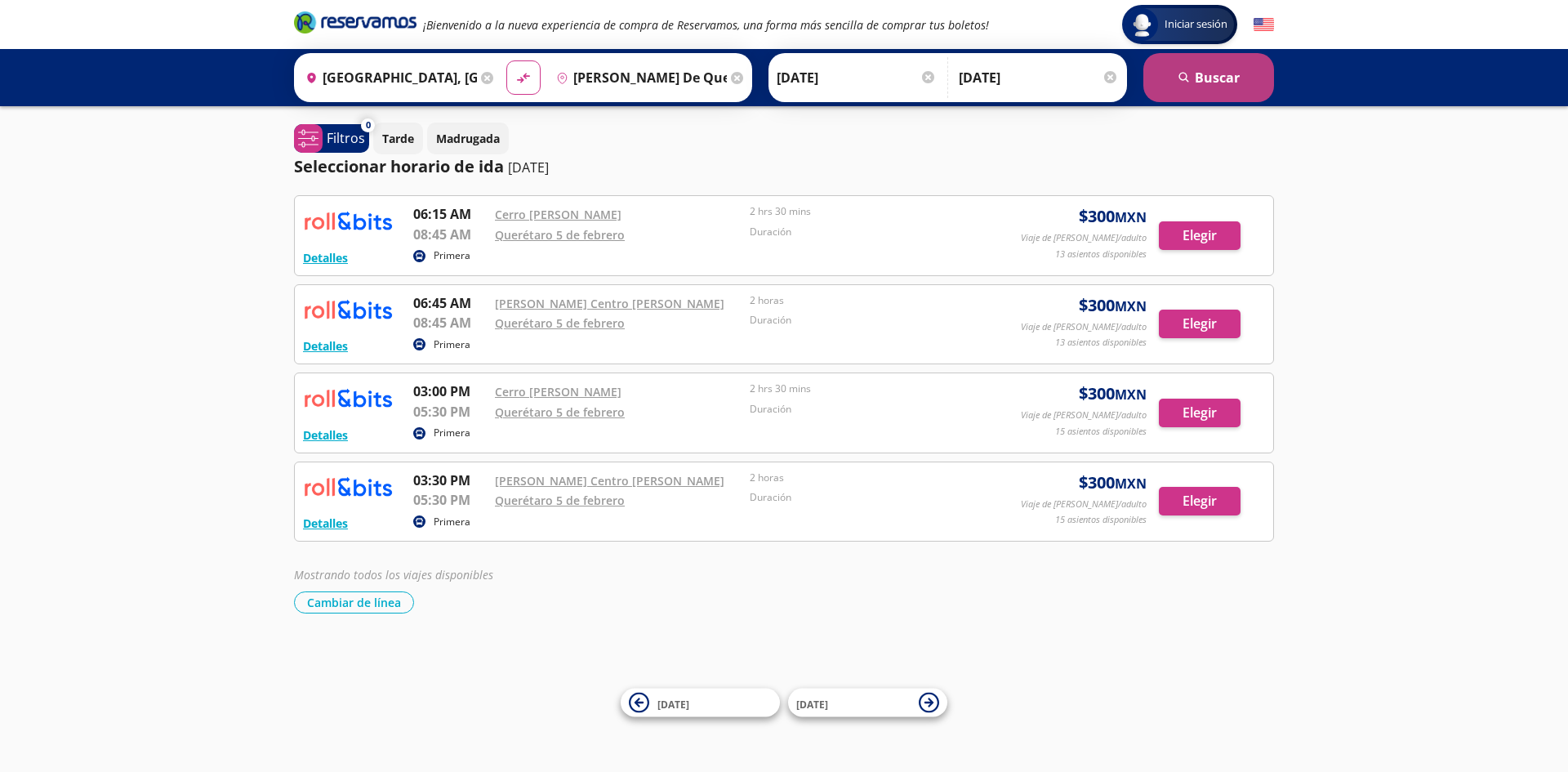
click at [1172, 67] on button "search [GEOGRAPHIC_DATA]" at bounding box center [1208, 77] width 131 height 49
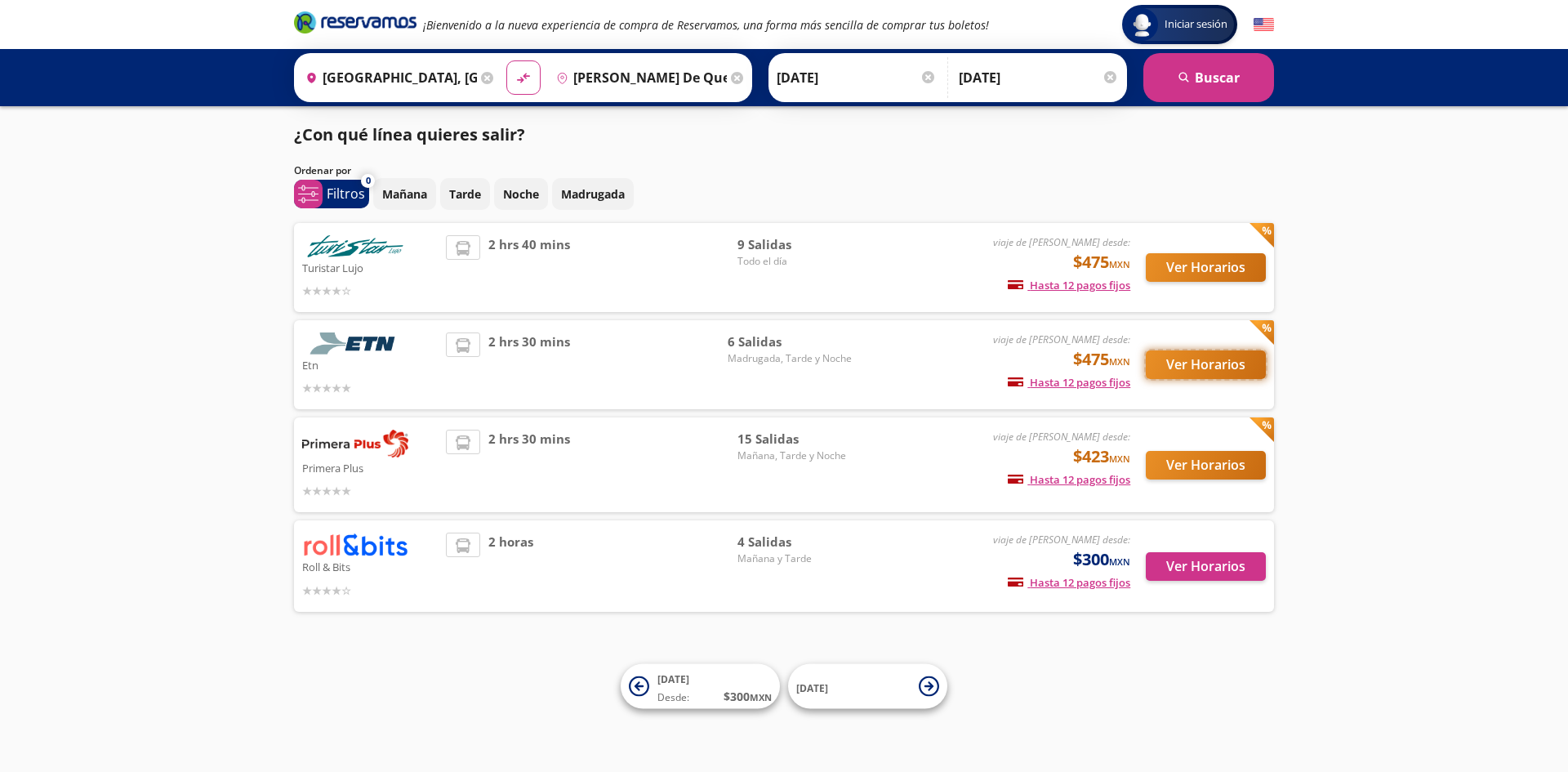
click at [1232, 362] on button "Ver Horarios" at bounding box center [1205, 365] width 120 height 29
